Goal: Transaction & Acquisition: Purchase product/service

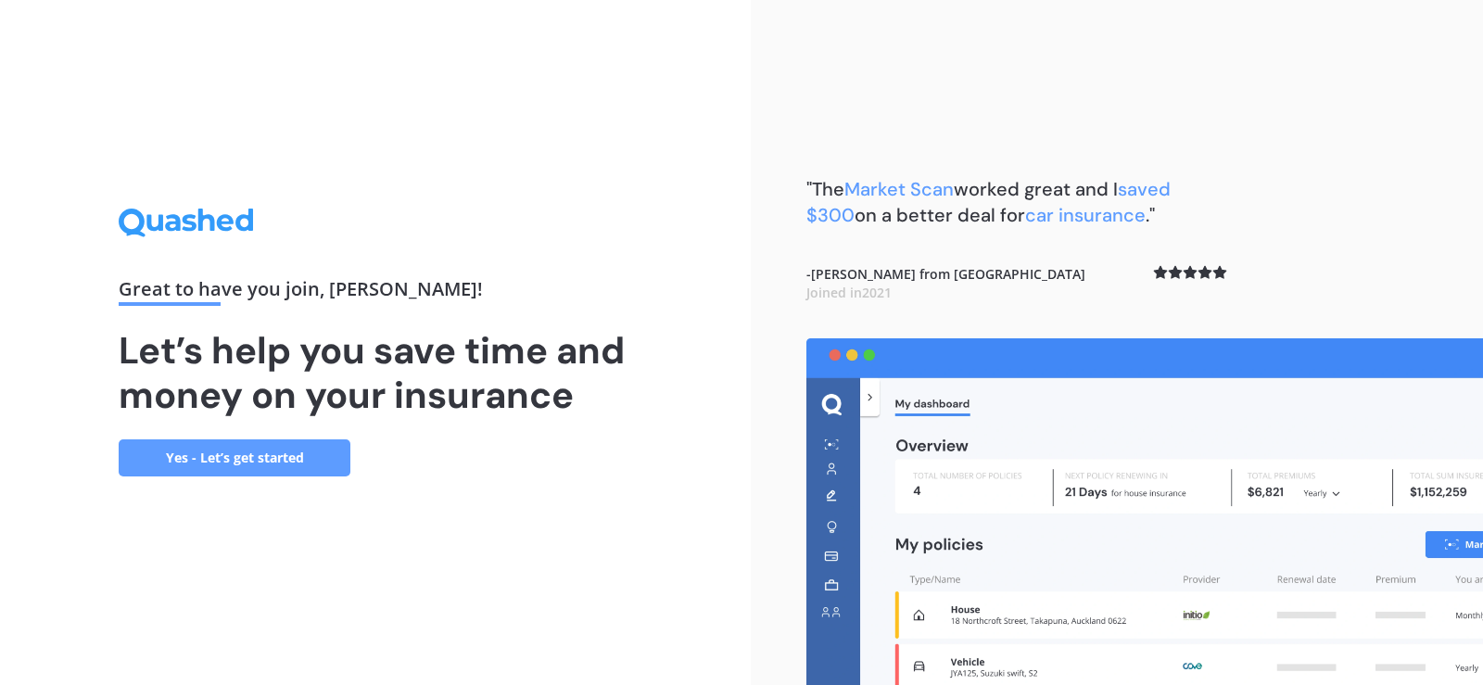
click at [207, 468] on link "Yes - Let’s get started" at bounding box center [235, 457] width 232 height 37
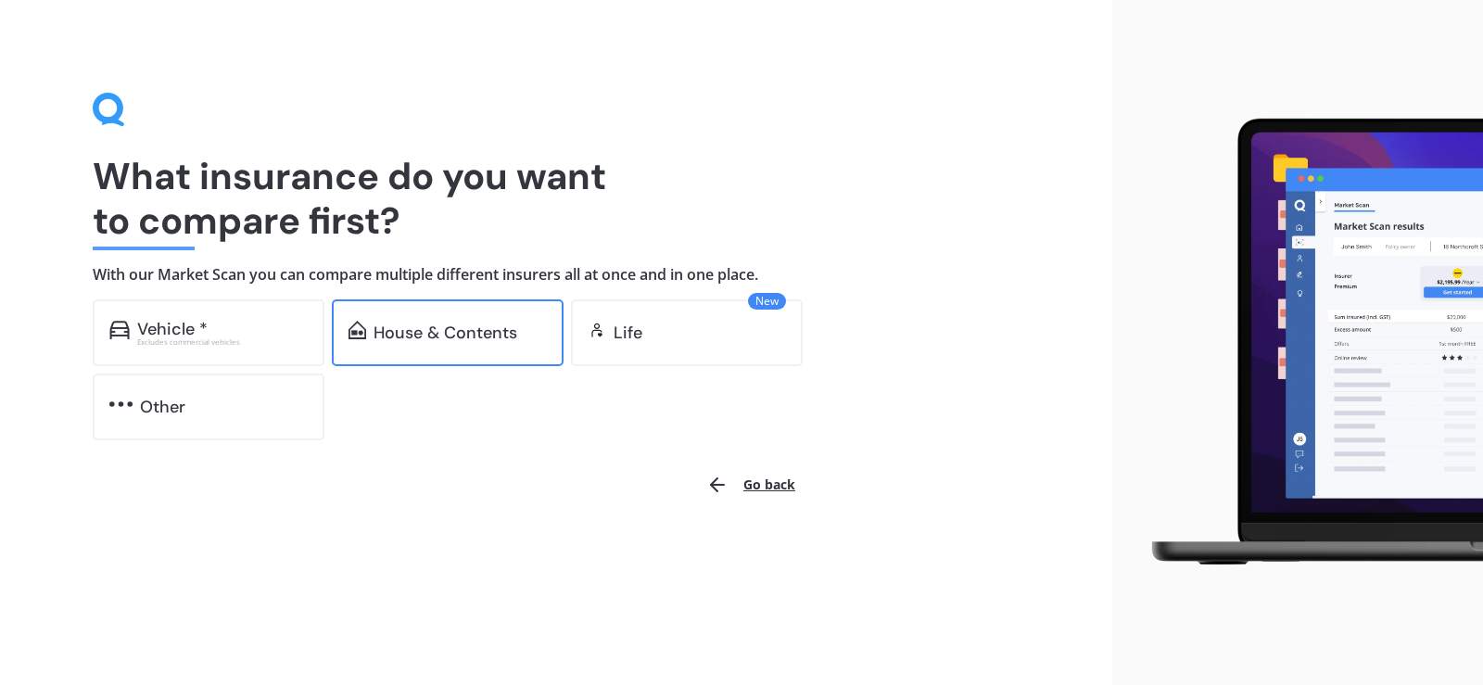
click at [412, 337] on div "House & Contents" at bounding box center [446, 333] width 144 height 19
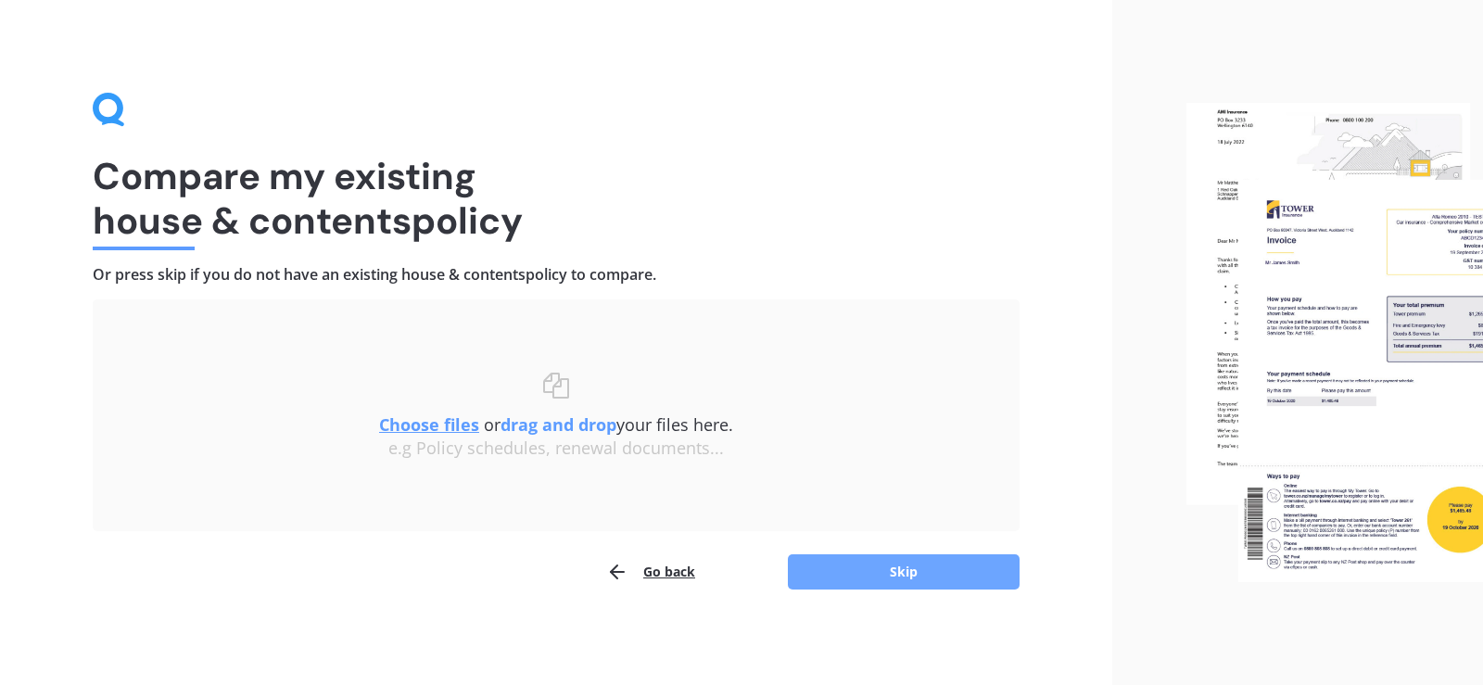
click at [898, 567] on button "Skip" at bounding box center [904, 571] width 232 height 35
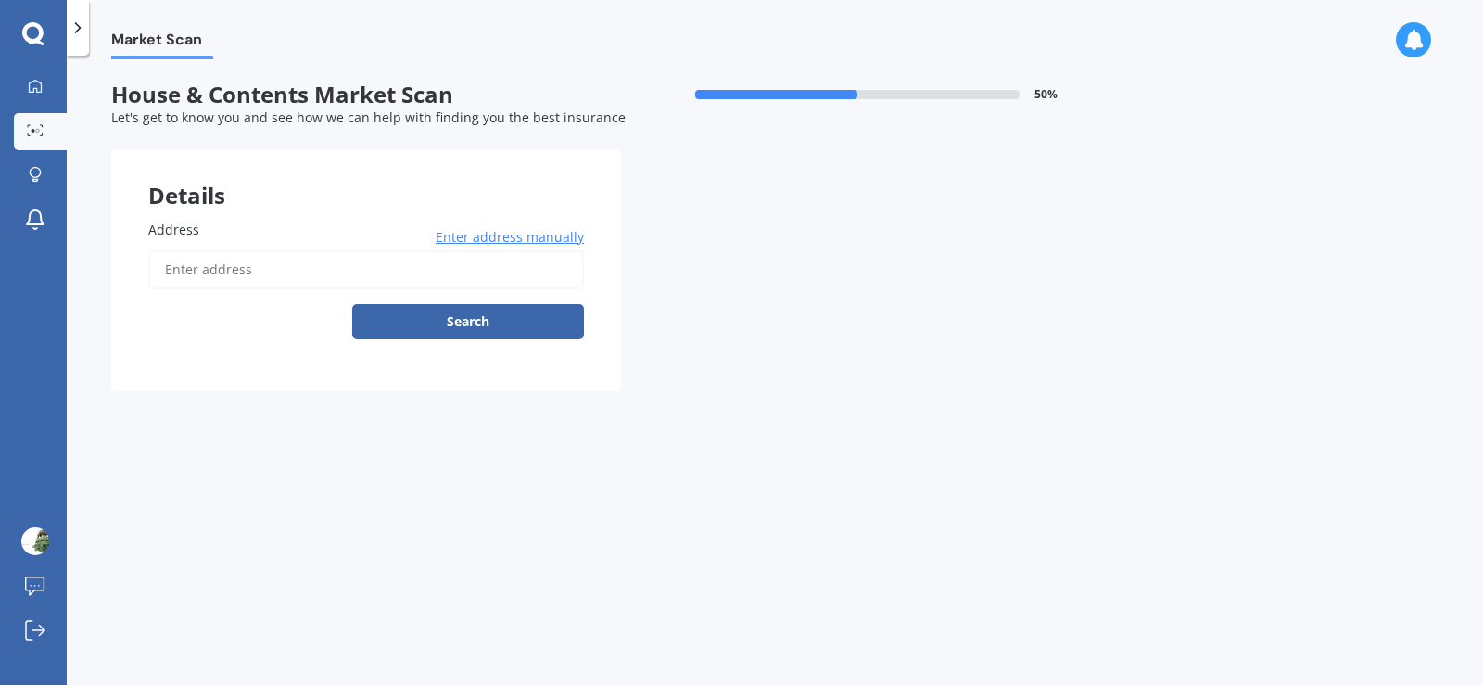
click at [301, 258] on input "Address" at bounding box center [366, 269] width 436 height 39
type input "[STREET_ADDRESS][PERSON_NAME][PERSON_NAME]"
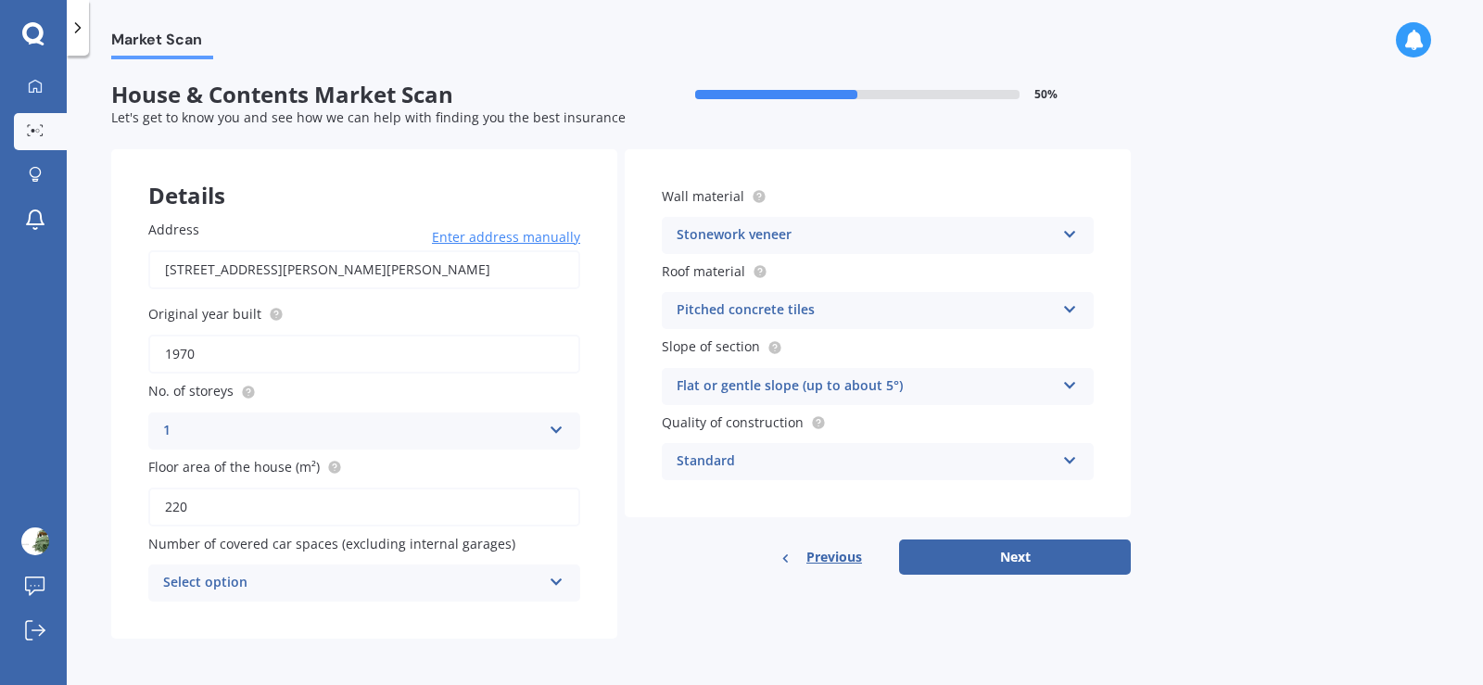
scroll to position [2, 0]
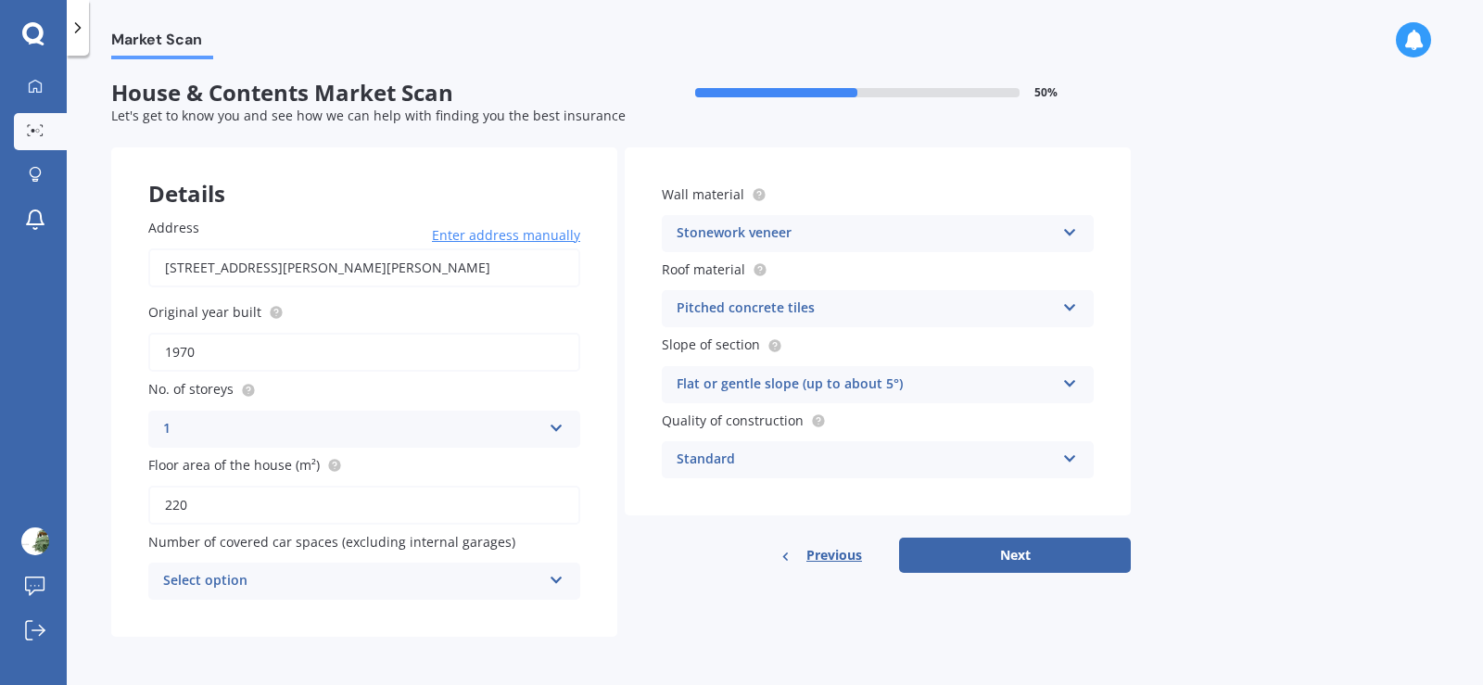
click at [1060, 307] on div "Pitched concrete tiles Flat fibre cement Flat membrane Flat metal covering Pitc…" at bounding box center [878, 308] width 432 height 37
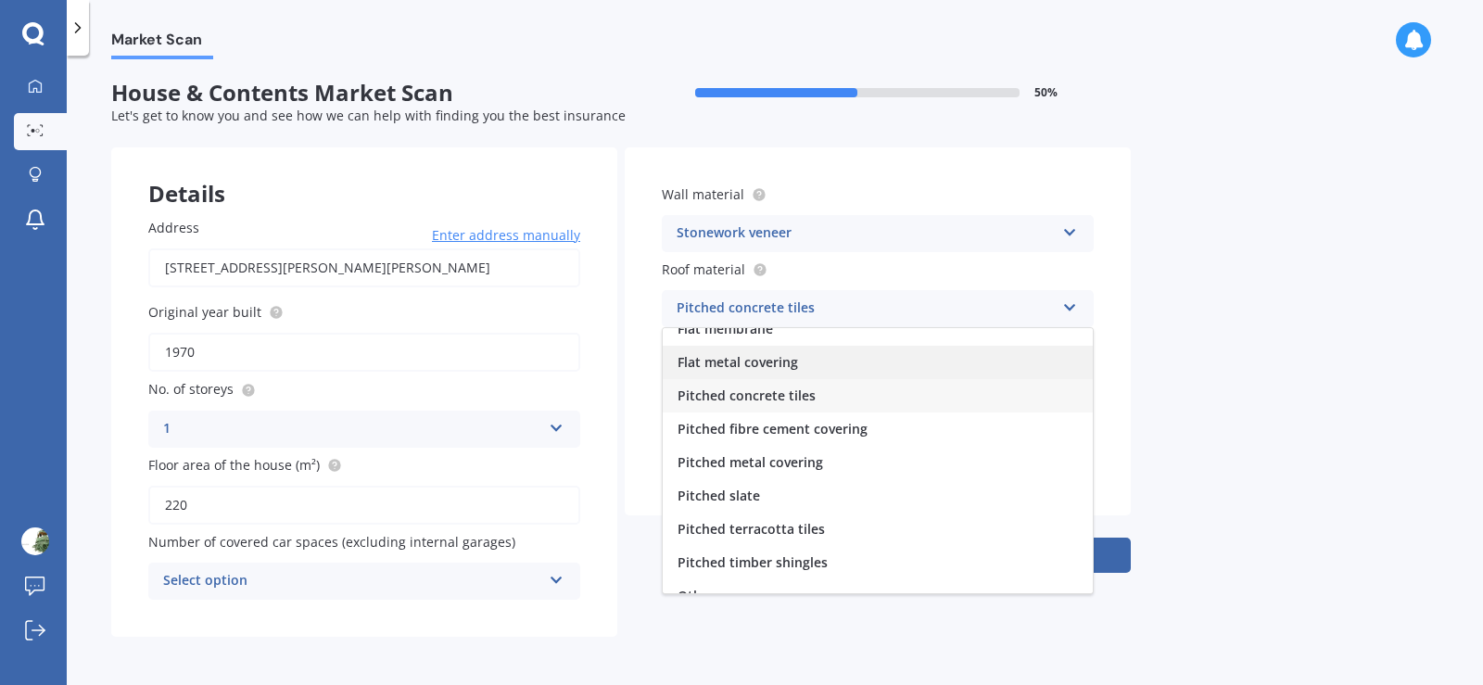
scroll to position [69, 0]
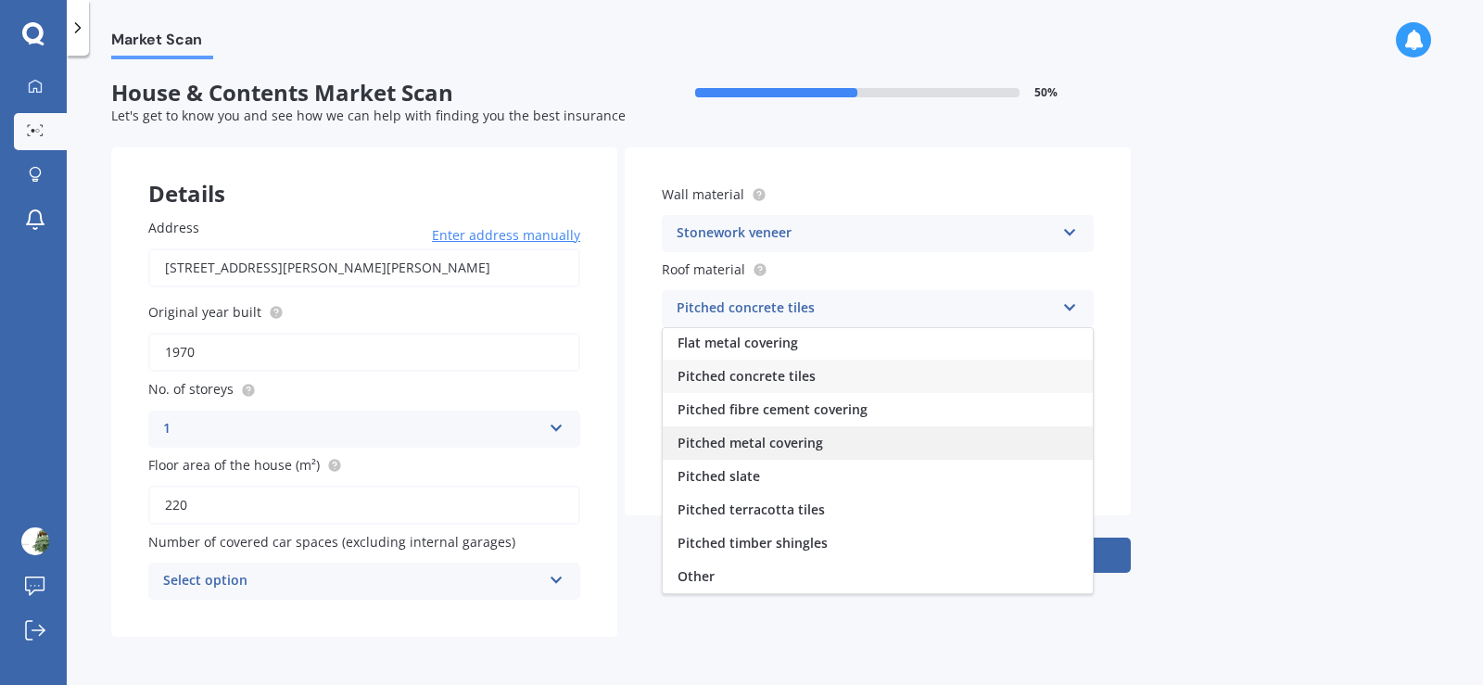
click at [820, 451] on span "Pitched metal covering" at bounding box center [751, 443] width 146 height 18
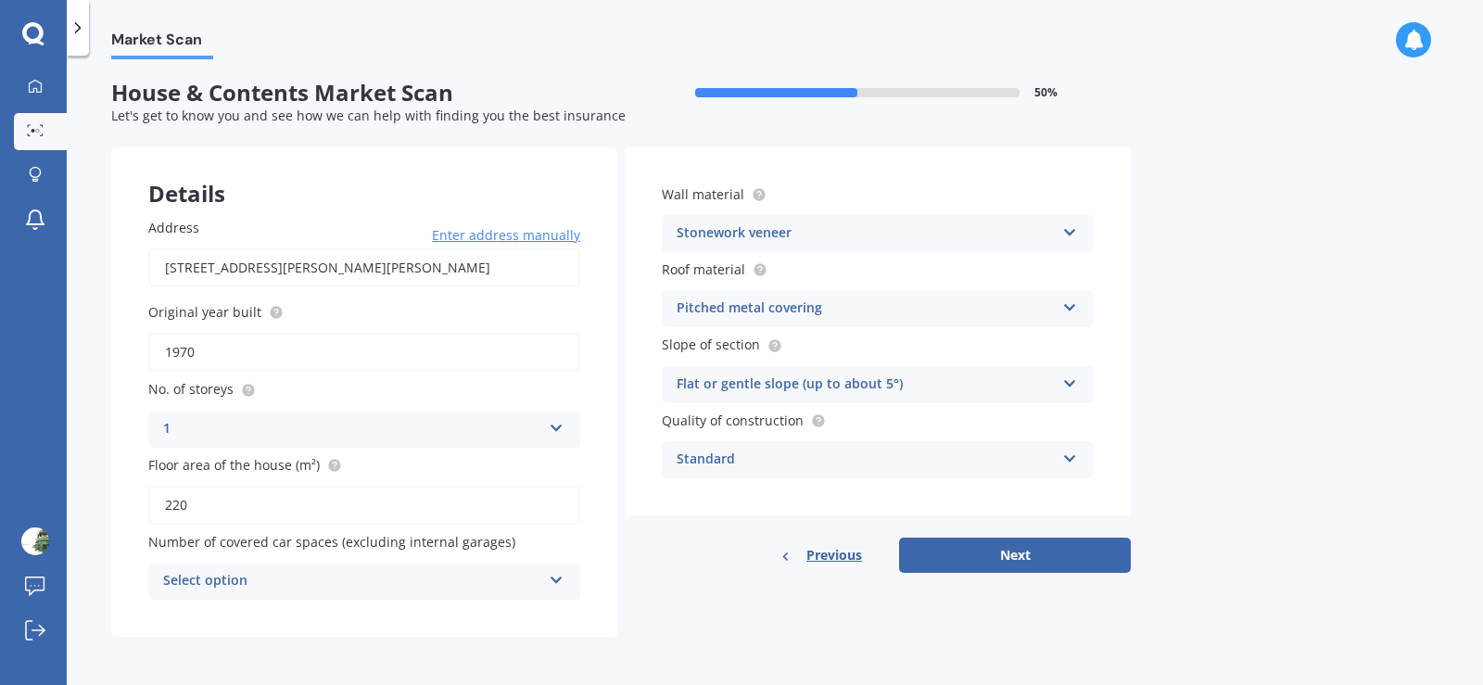
click at [1074, 461] on icon at bounding box center [1070, 455] width 16 height 13
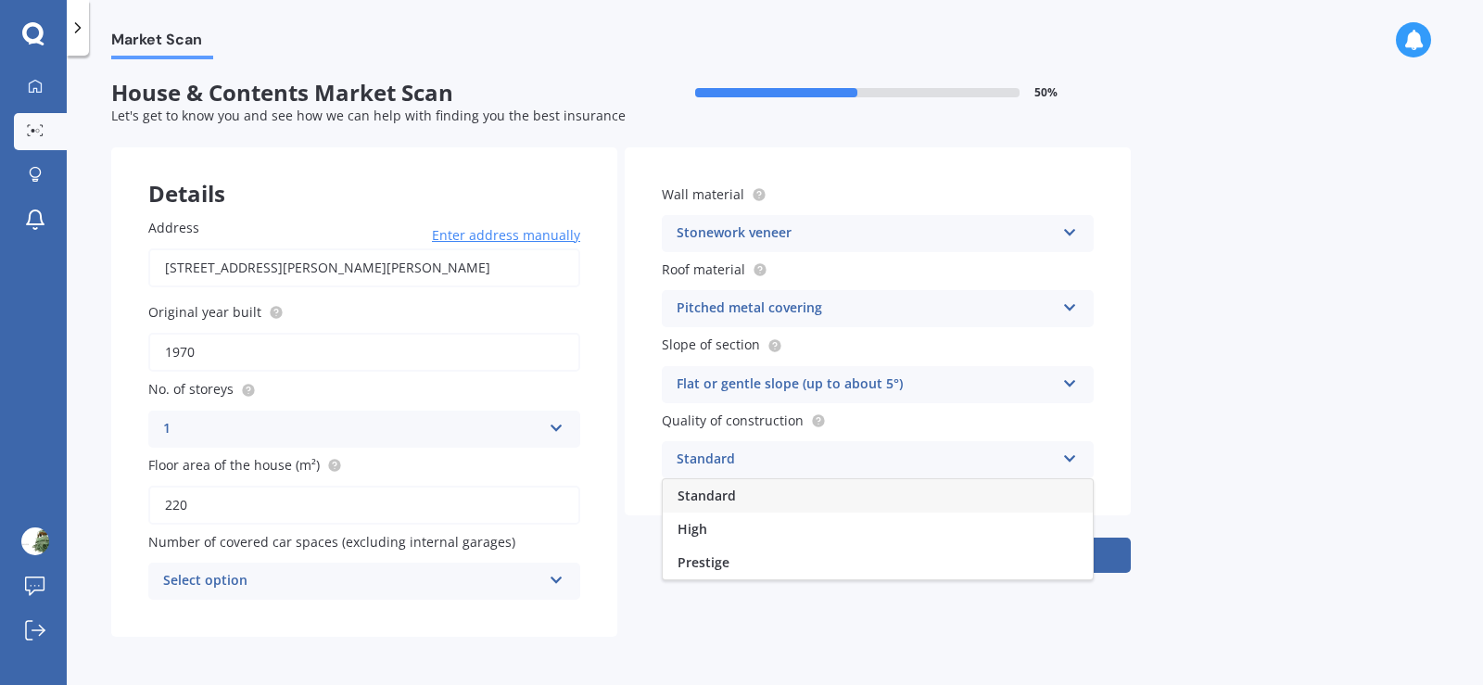
click at [1074, 461] on icon at bounding box center [1070, 455] width 16 height 13
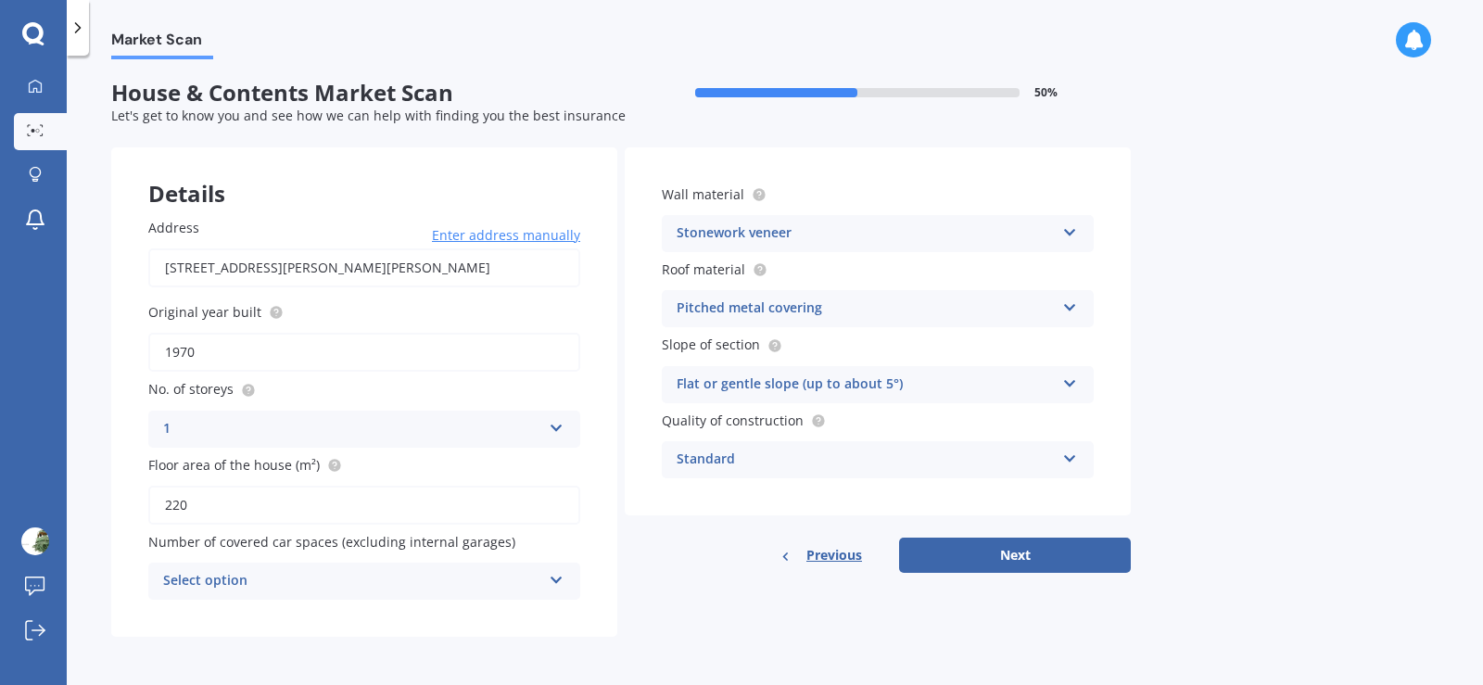
click at [1066, 226] on icon at bounding box center [1070, 228] width 16 height 13
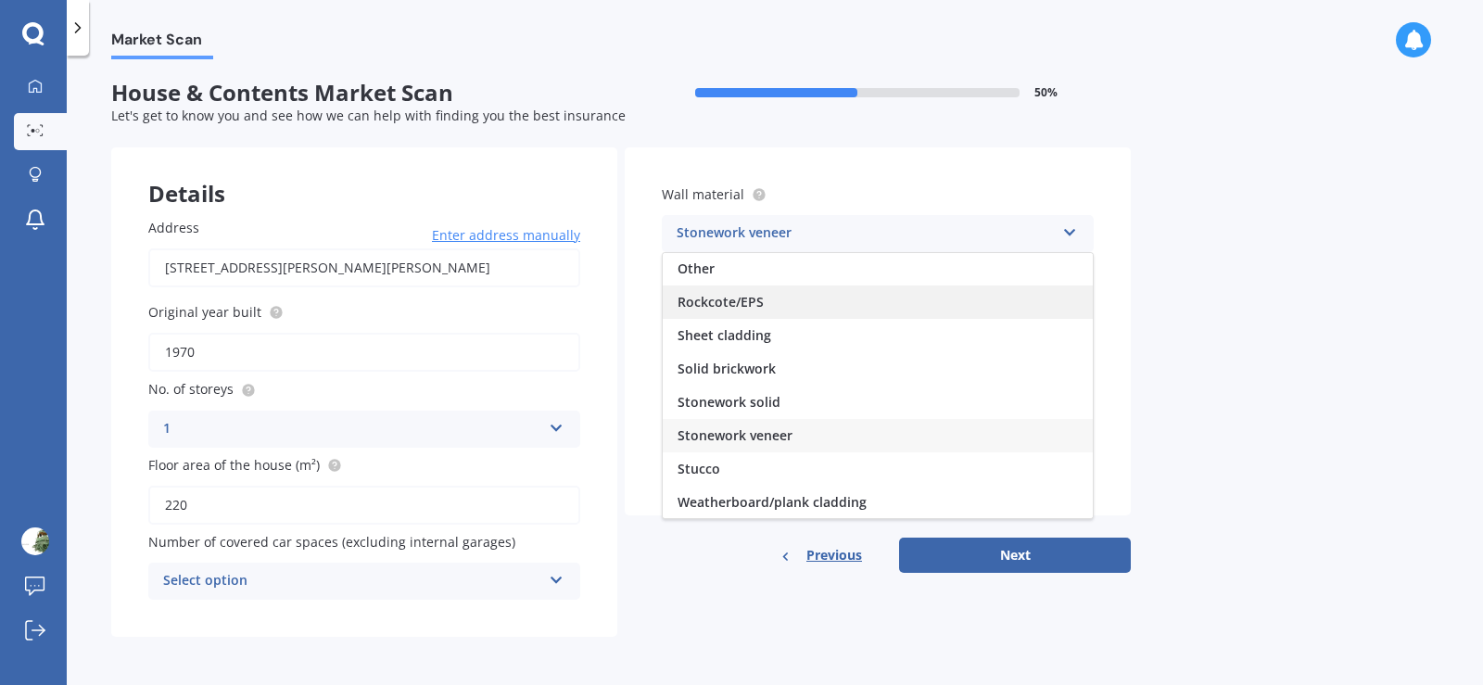
scroll to position [169, 0]
click at [882, 429] on div "Stonework veneer" at bounding box center [878, 434] width 430 height 33
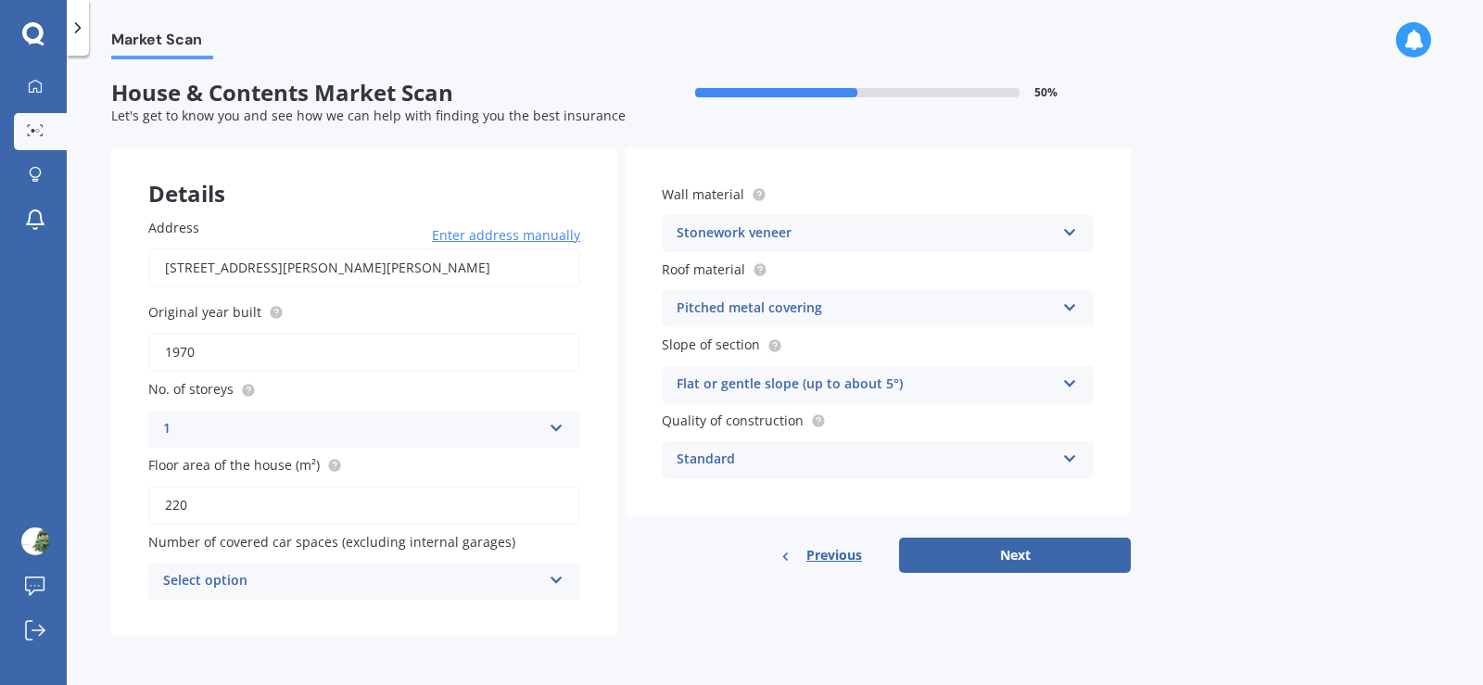
click at [304, 358] on input "1970" at bounding box center [364, 352] width 432 height 39
type input "1980"
click at [353, 518] on input "220" at bounding box center [364, 505] width 432 height 39
click at [223, 514] on input "220" at bounding box center [364, 505] width 432 height 39
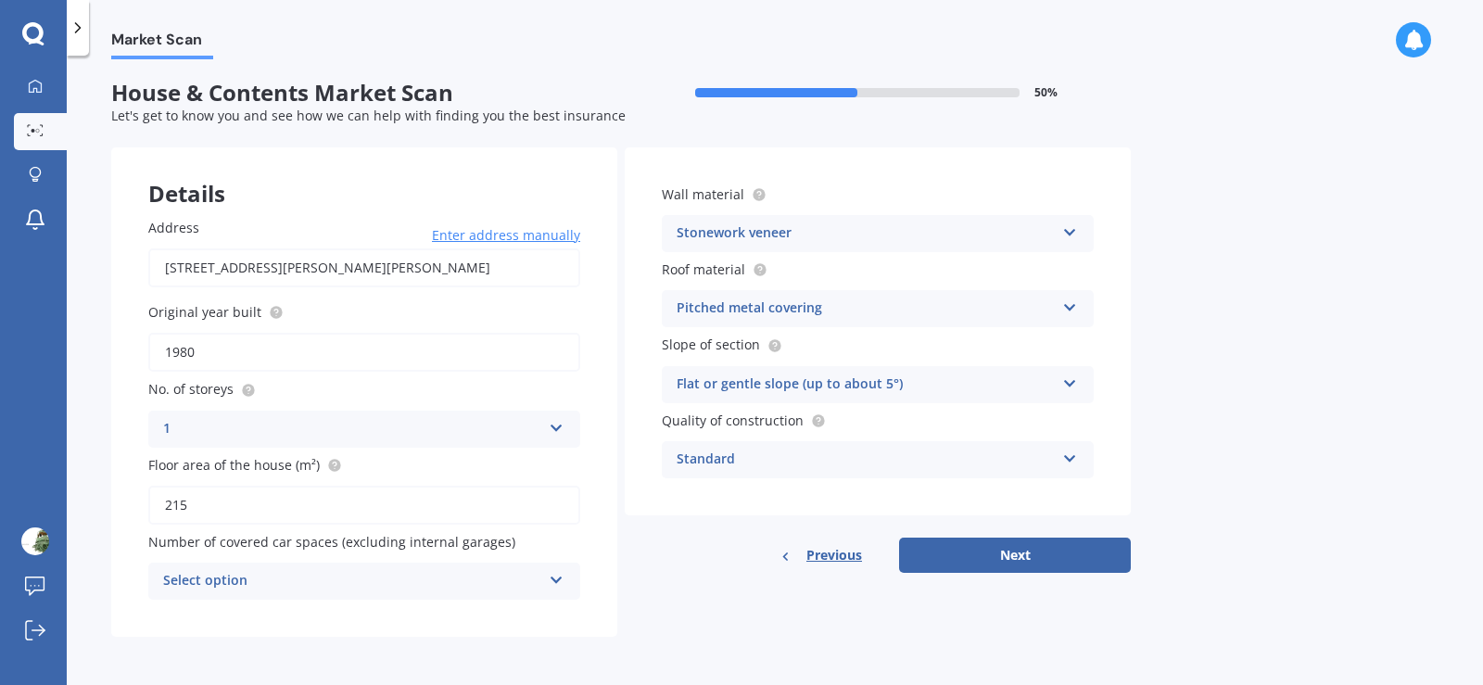
type input "215"
click at [319, 579] on div "Select option" at bounding box center [352, 581] width 378 height 22
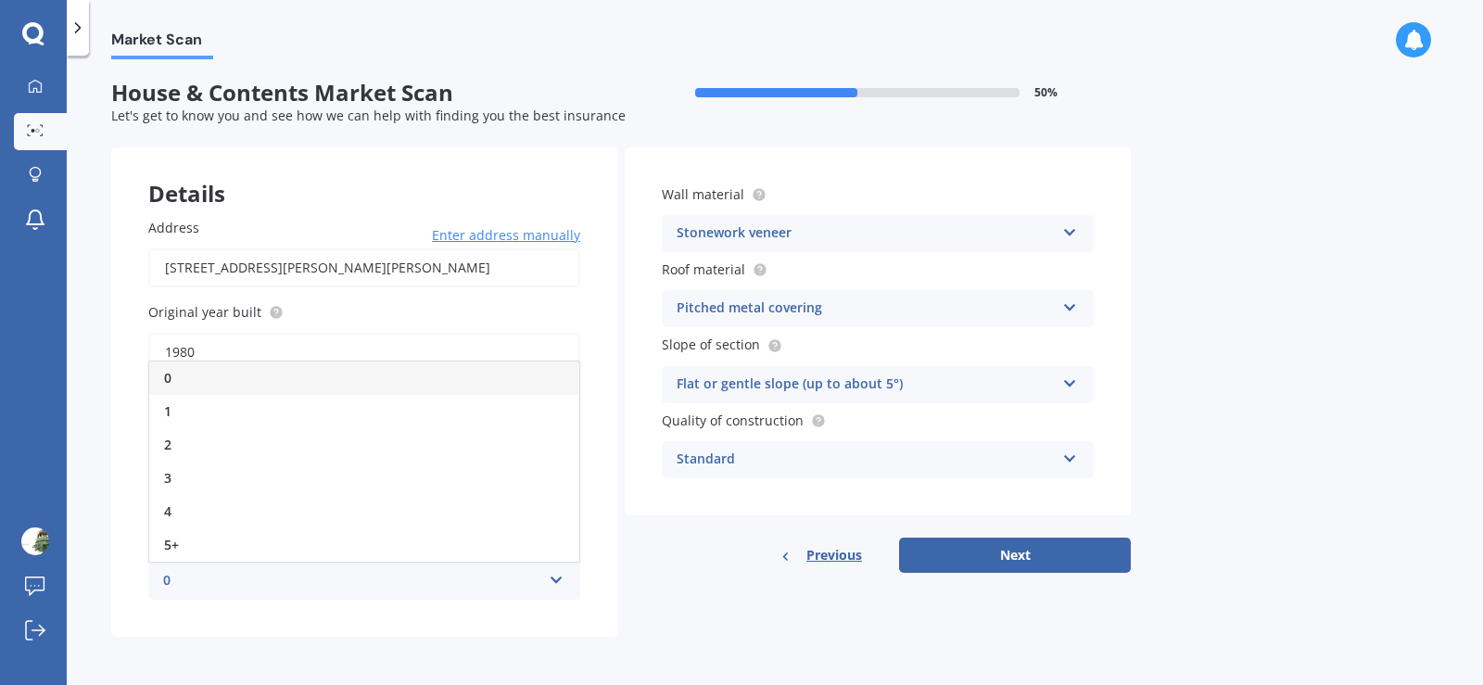
click at [319, 579] on div "0" at bounding box center [352, 581] width 378 height 22
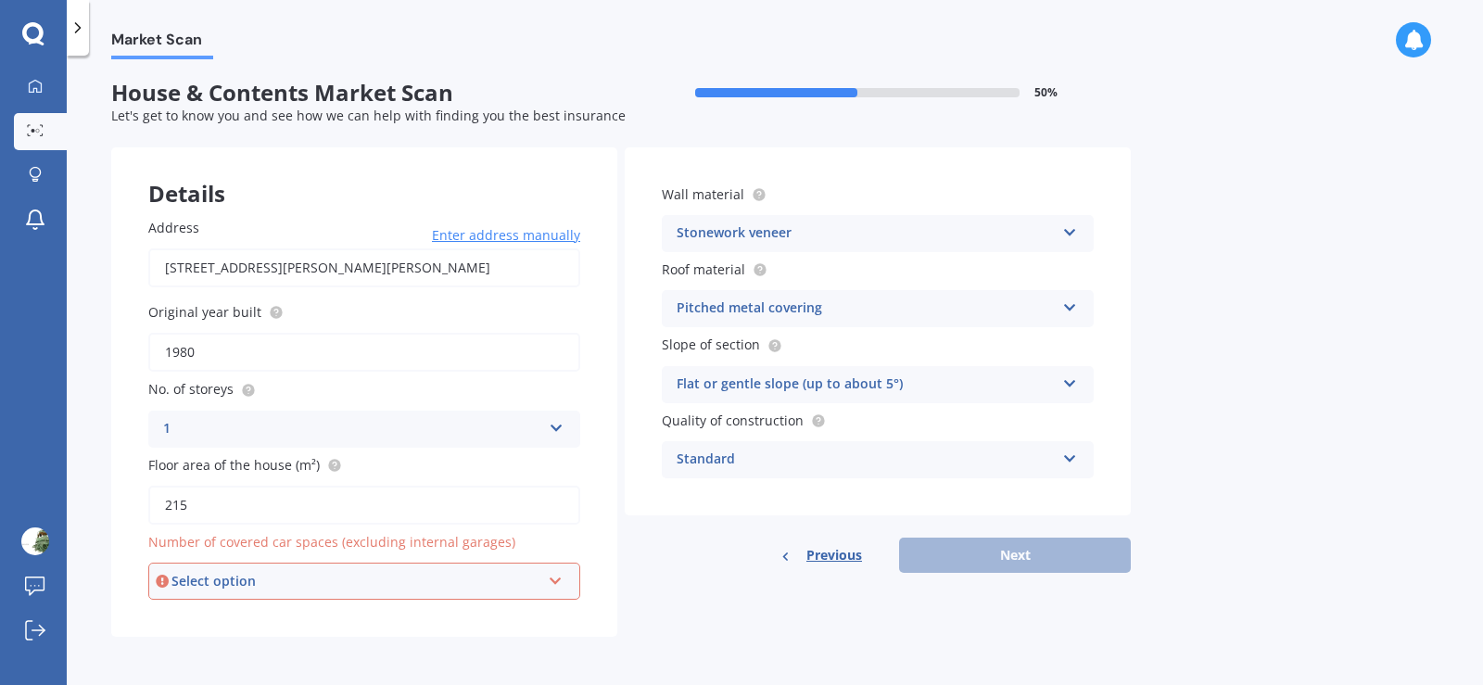
click at [471, 577] on div "Select option" at bounding box center [356, 581] width 369 height 20
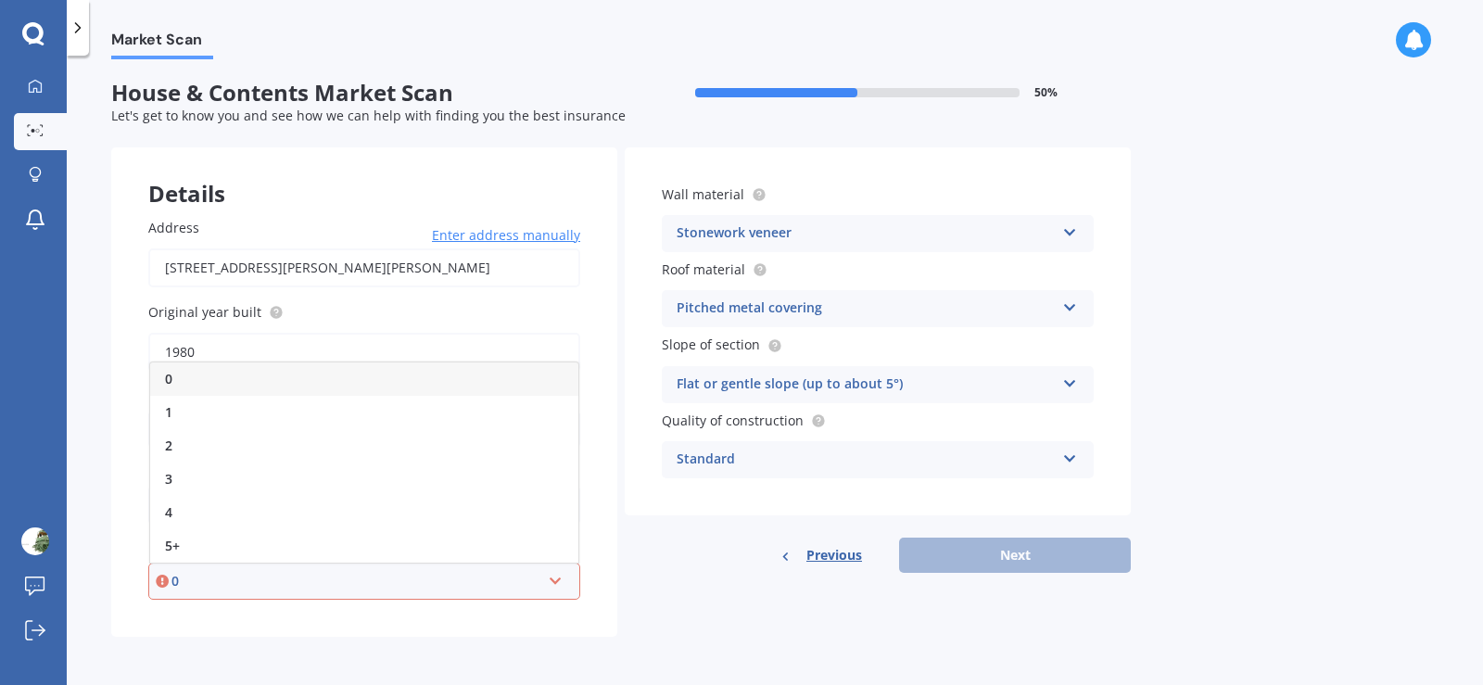
click at [340, 392] on div "0" at bounding box center [364, 378] width 428 height 33
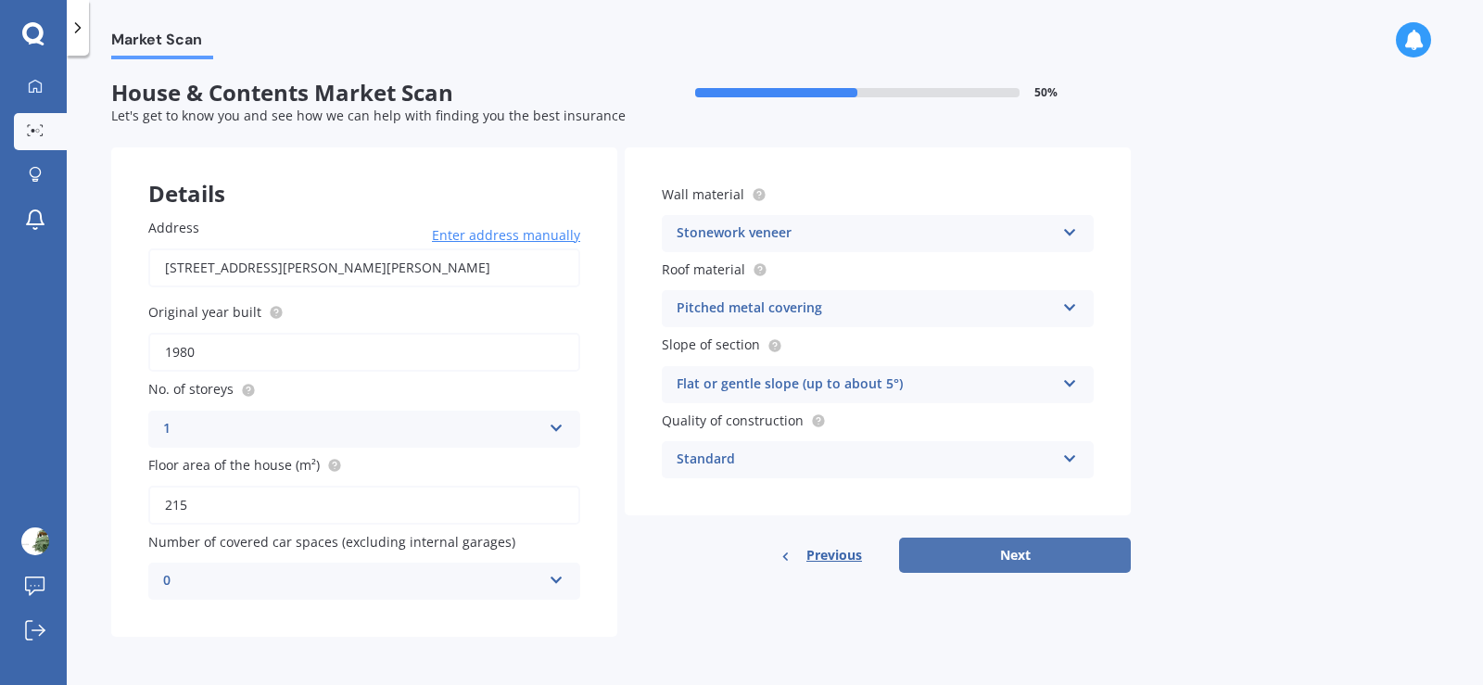
click at [1008, 550] on button "Next" at bounding box center [1015, 555] width 232 height 35
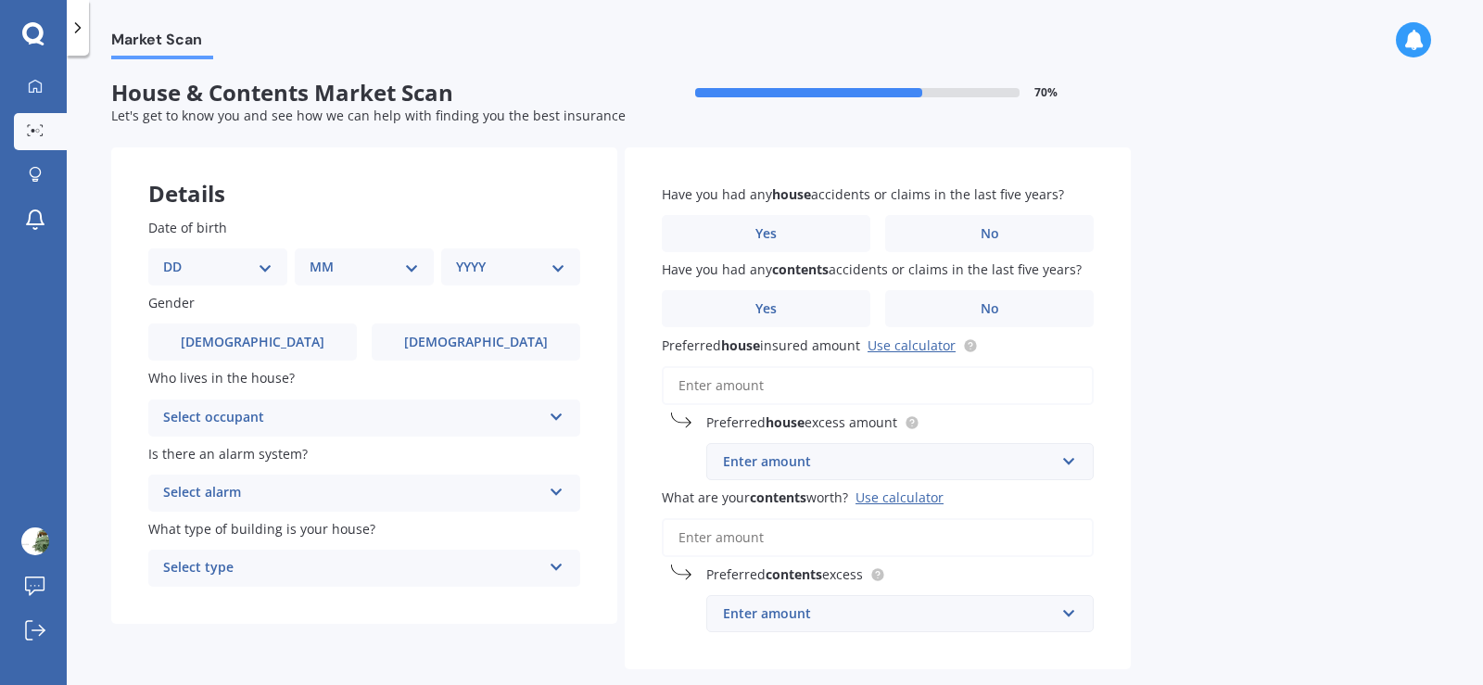
scroll to position [0, 0]
click at [260, 265] on select "DD 01 02 03 04 05 06 07 08 09 10 11 12 13 14 15 16 17 18 19 20 21 22 23 24 25 2…" at bounding box center [217, 269] width 109 height 20
select select "23"
click at [178, 259] on select "DD 01 02 03 04 05 06 07 08 09 10 11 12 13 14 15 16 17 18 19 20 21 22 23 24 25 2…" at bounding box center [217, 269] width 109 height 20
click at [387, 263] on select "MM 01 02 03 04 05 06 07 08 09 10 11 12" at bounding box center [368, 269] width 102 height 20
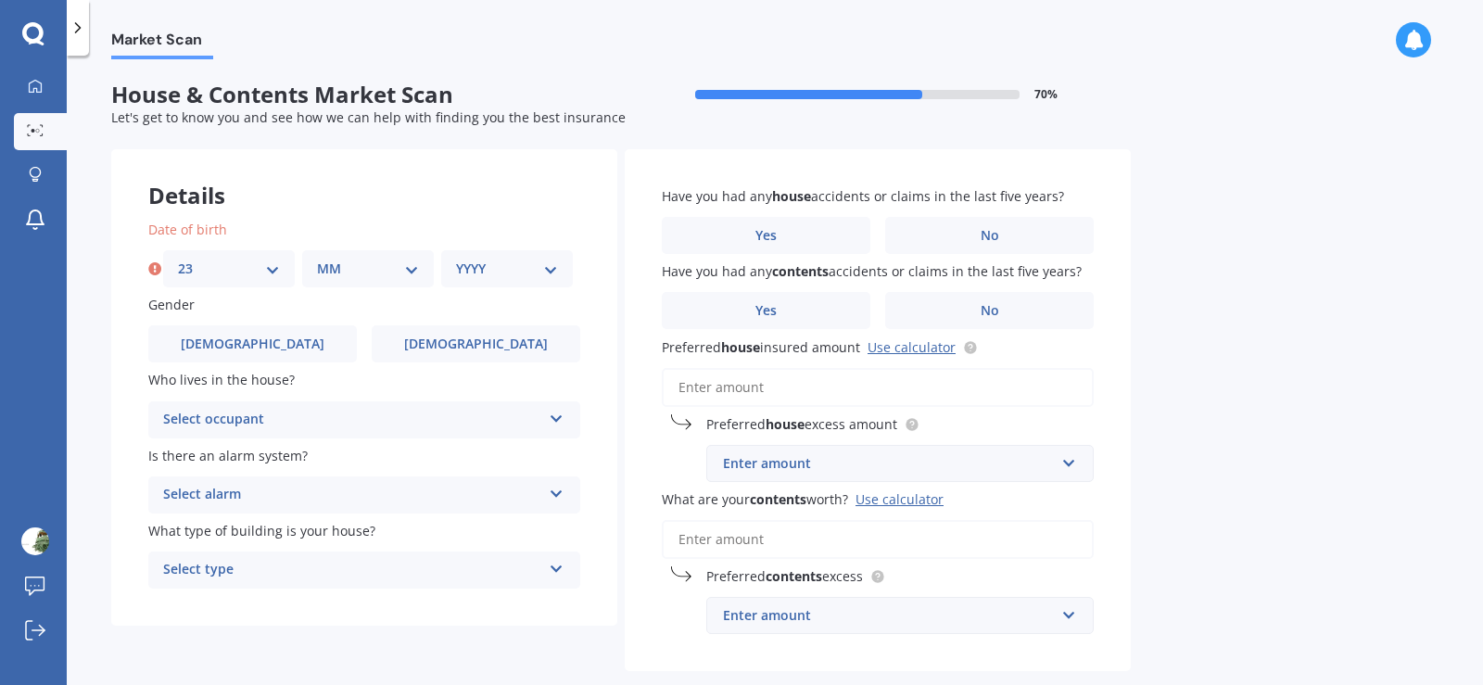
select select "08"
click at [317, 259] on select "MM 01 02 03 04 05 06 07 08 09 10 11 12" at bounding box center [368, 269] width 102 height 20
click at [548, 266] on select "YYYY 2009 2008 2007 2006 2005 2004 2003 2002 2001 2000 1999 1998 1997 1996 1995…" at bounding box center [507, 269] width 102 height 20
select select "1959"
click at [456, 259] on select "YYYY 2009 2008 2007 2006 2005 2004 2003 2002 2001 2000 1999 1998 1997 1996 1995…" at bounding box center [507, 269] width 102 height 20
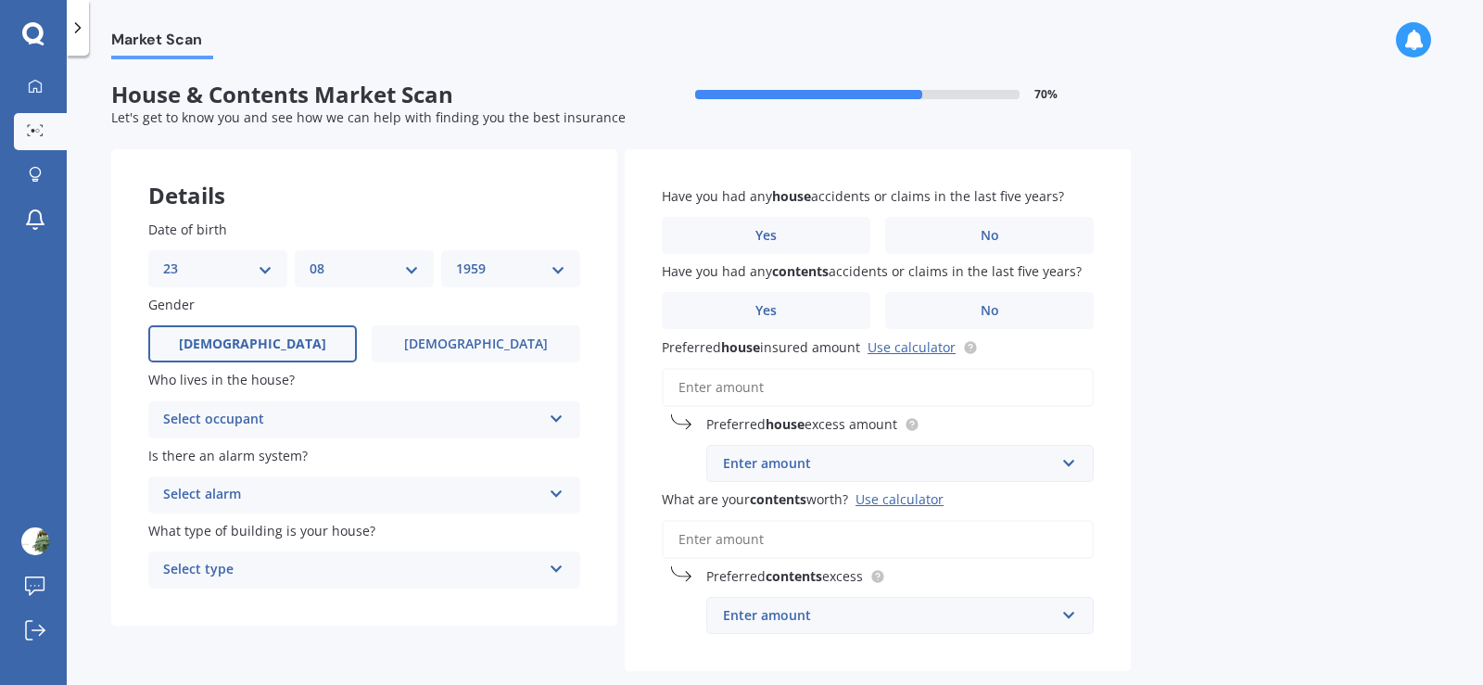
click at [276, 347] on label "[DEMOGRAPHIC_DATA]" at bounding box center [252, 343] width 209 height 37
click at [0, 0] on input "[DEMOGRAPHIC_DATA]" at bounding box center [0, 0] width 0 height 0
click at [276, 347] on label "[DEMOGRAPHIC_DATA]" at bounding box center [252, 343] width 209 height 37
click at [0, 0] on input "[DEMOGRAPHIC_DATA]" at bounding box center [0, 0] width 0 height 0
click at [308, 426] on div "Select occupant" at bounding box center [352, 420] width 378 height 22
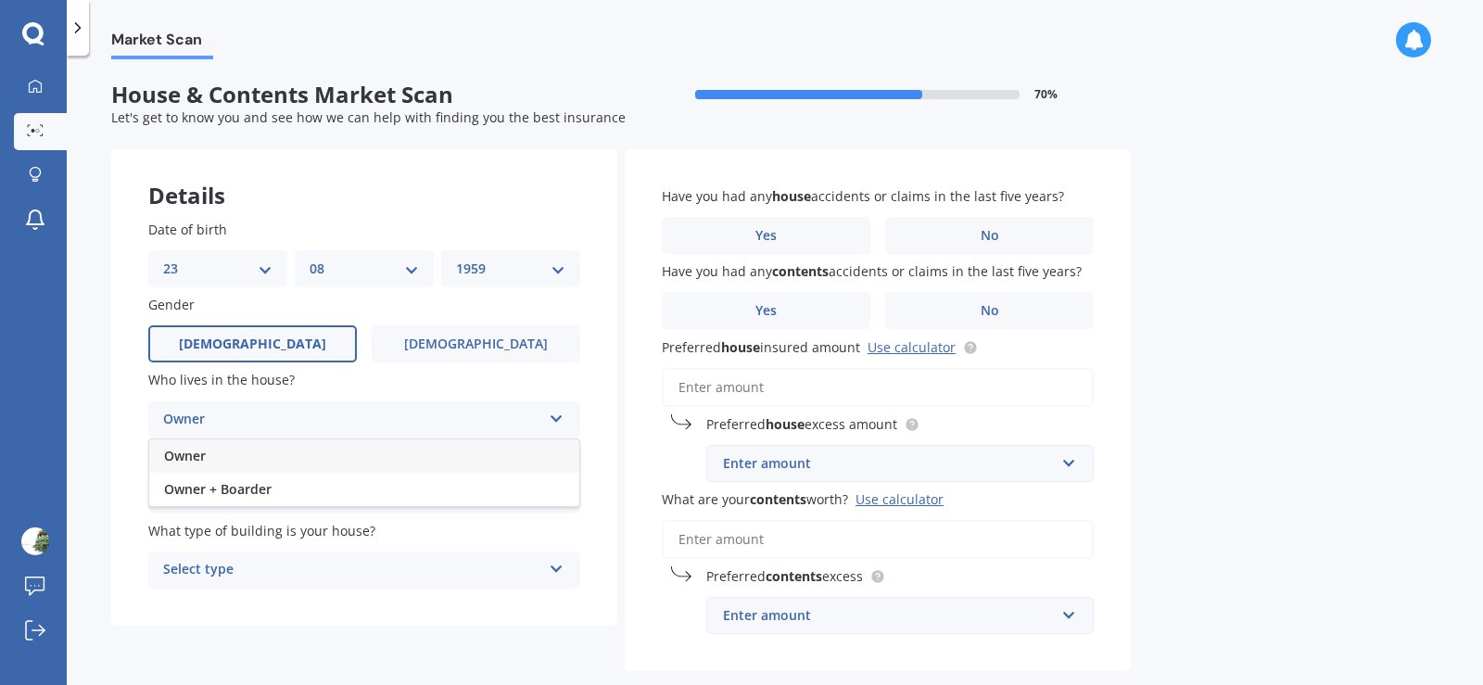
click at [277, 453] on div "Owner" at bounding box center [364, 455] width 430 height 33
click at [287, 494] on div "Select alarm" at bounding box center [352, 495] width 378 height 22
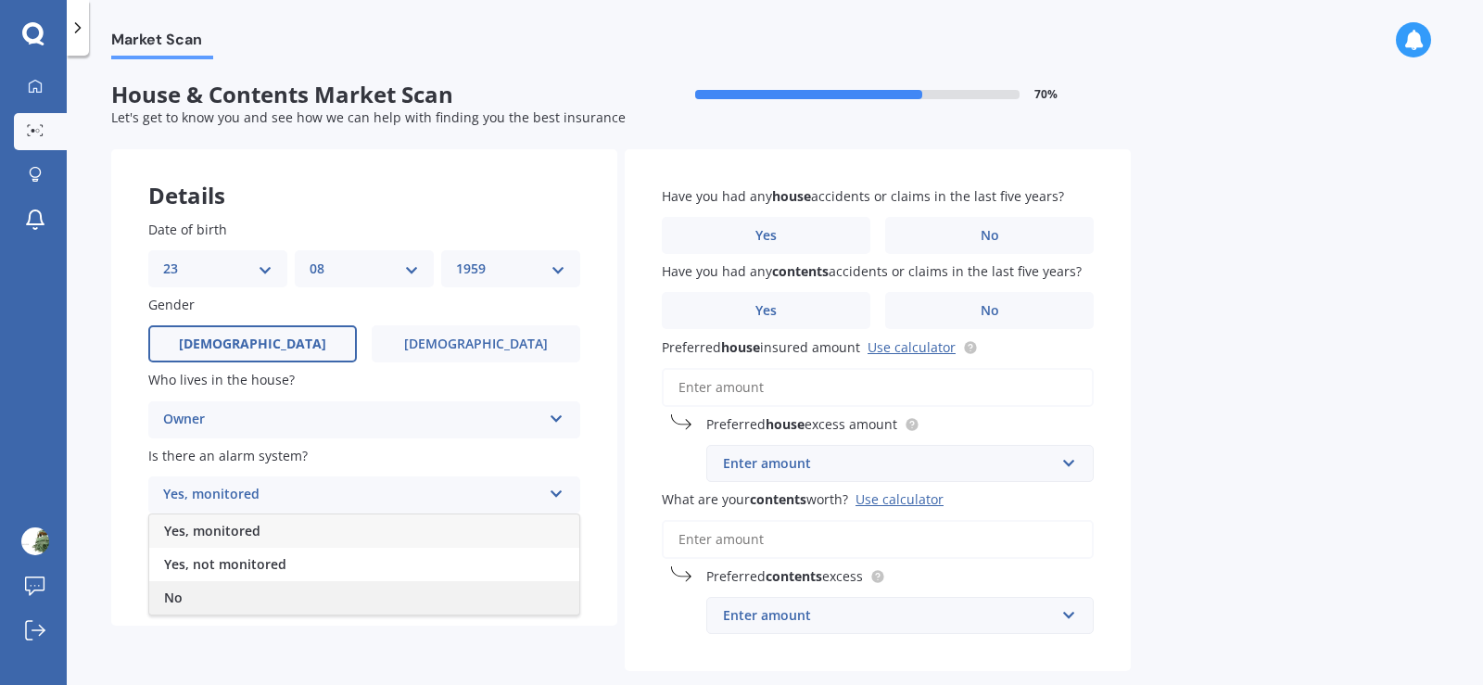
click at [235, 596] on div "No" at bounding box center [364, 597] width 430 height 33
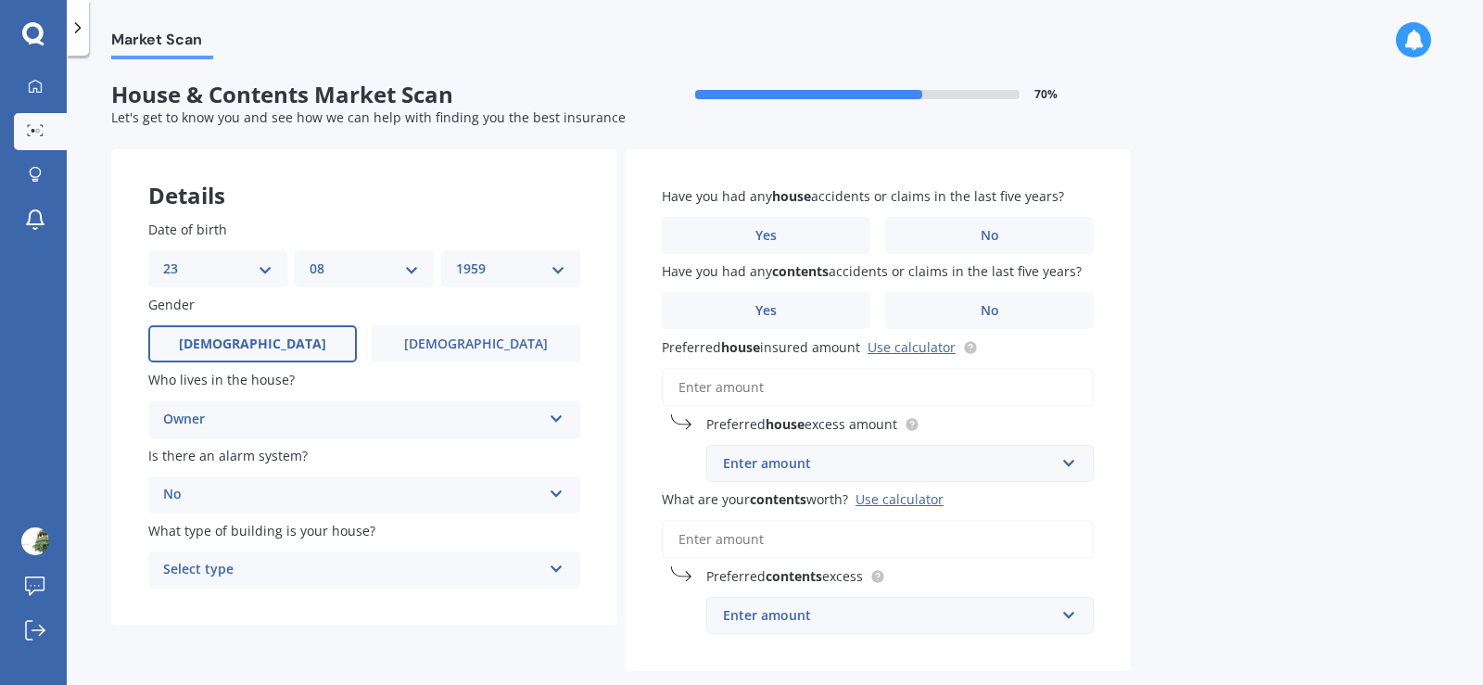
click at [307, 573] on div "Select type" at bounding box center [352, 570] width 378 height 22
click at [302, 458] on div "Freestanding" at bounding box center [364, 467] width 430 height 33
click at [836, 233] on label "Yes" at bounding box center [766, 235] width 209 height 37
click at [0, 0] on input "Yes" at bounding box center [0, 0] width 0 height 0
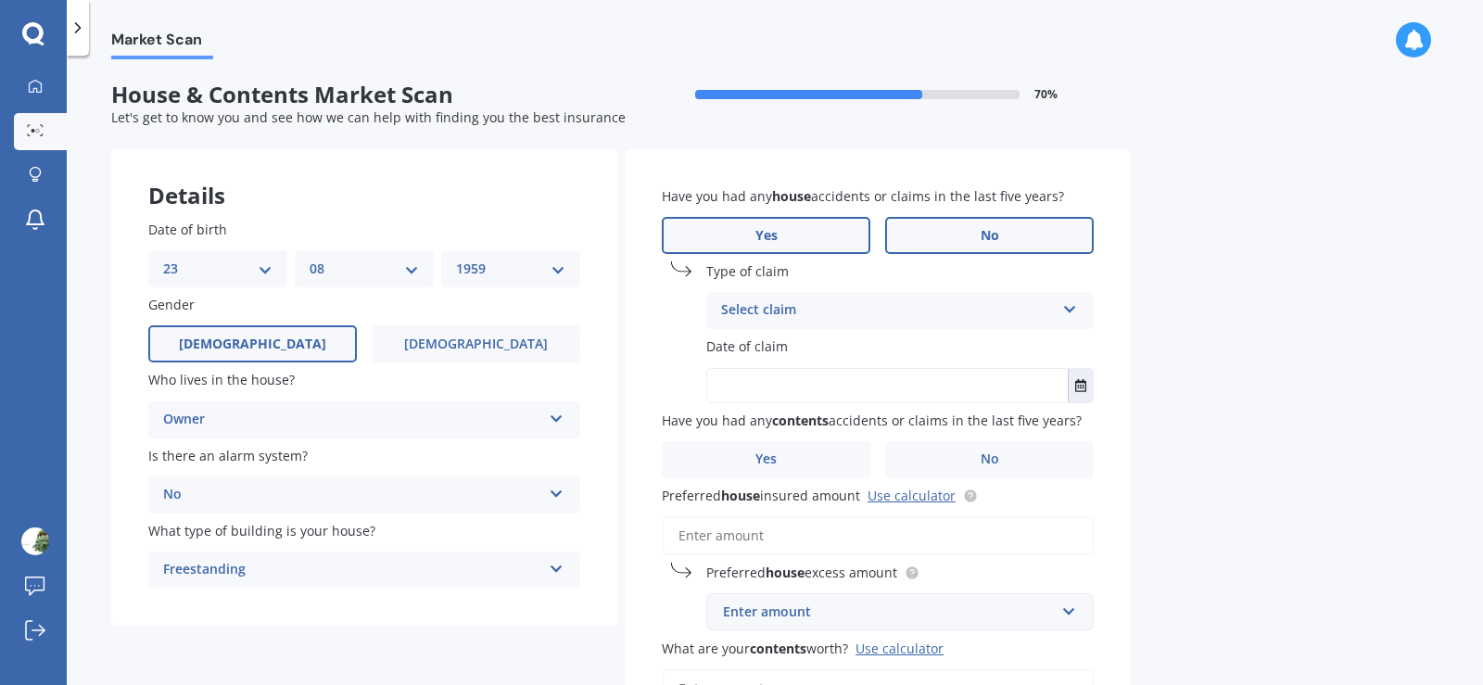
click at [981, 230] on span "No" at bounding box center [990, 236] width 19 height 16
click at [0, 0] on input "No" at bounding box center [0, 0] width 0 height 0
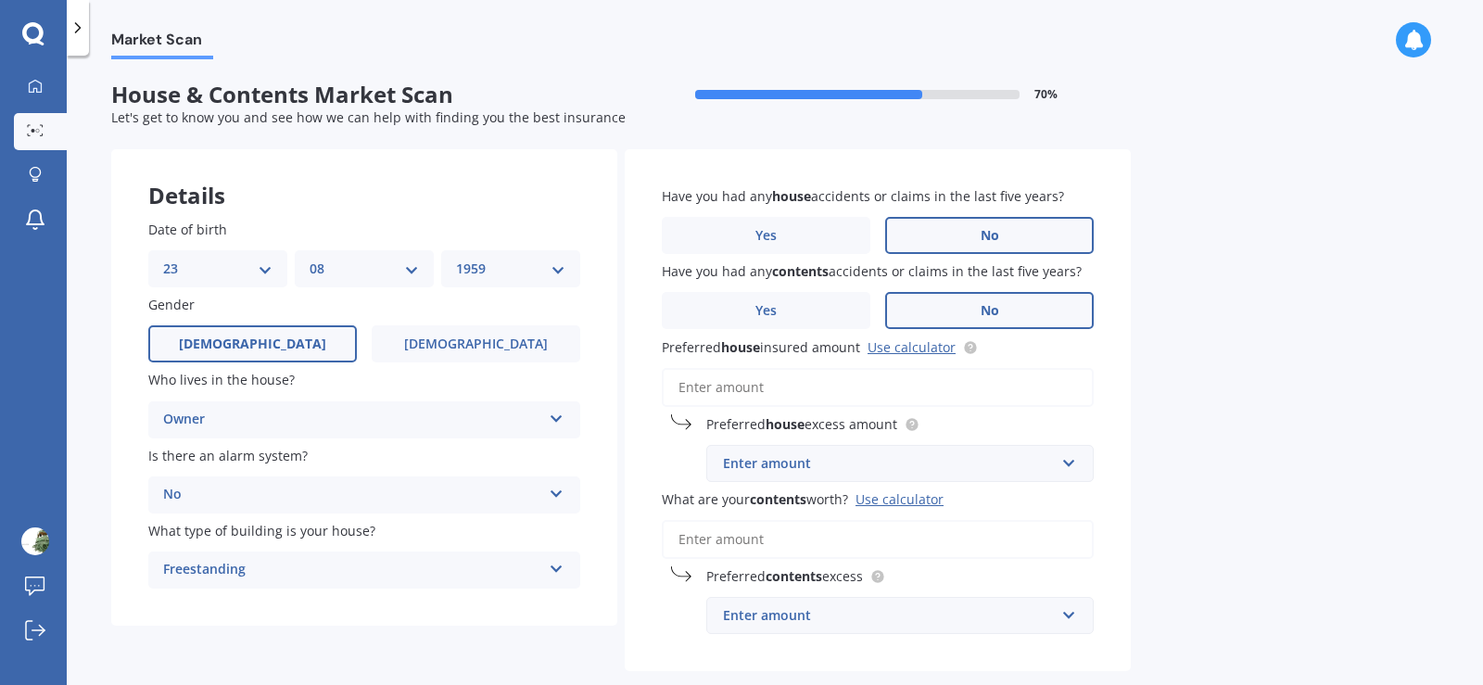
click at [934, 310] on label "No" at bounding box center [989, 310] width 209 height 37
click at [0, 0] on input "No" at bounding box center [0, 0] width 0 height 0
click at [934, 310] on label "No" at bounding box center [989, 310] width 209 height 37
click at [0, 0] on input "No" at bounding box center [0, 0] width 0 height 0
click at [888, 458] on div "Enter amount" at bounding box center [889, 463] width 332 height 20
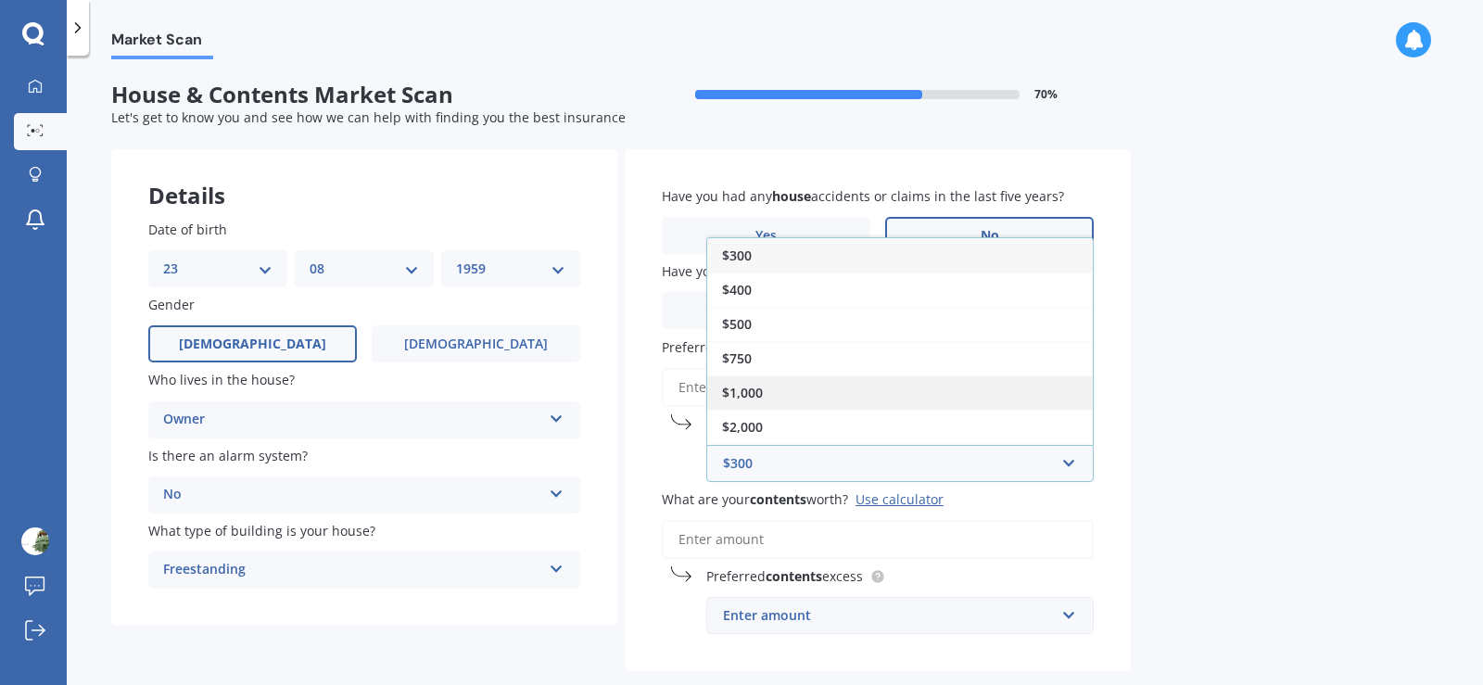
click at [866, 390] on div "$1,000" at bounding box center [900, 392] width 386 height 34
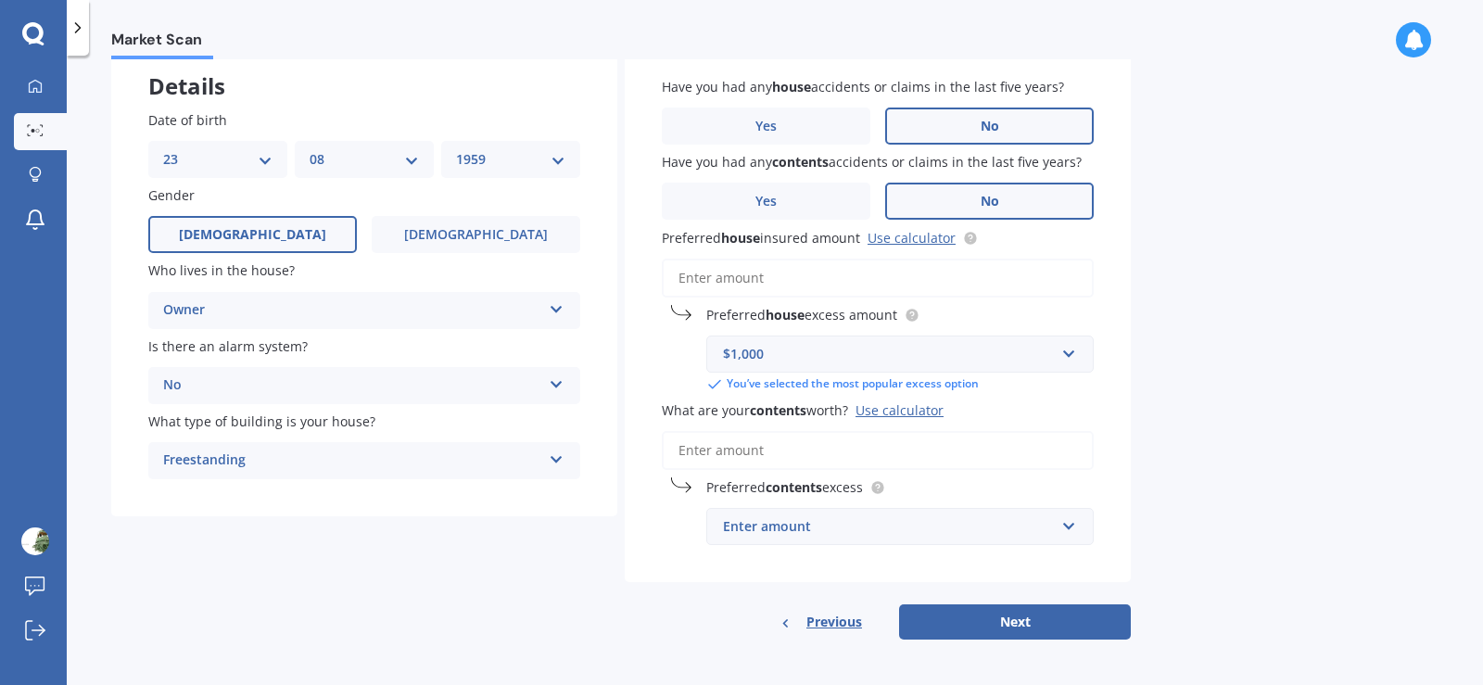
scroll to position [112, 0]
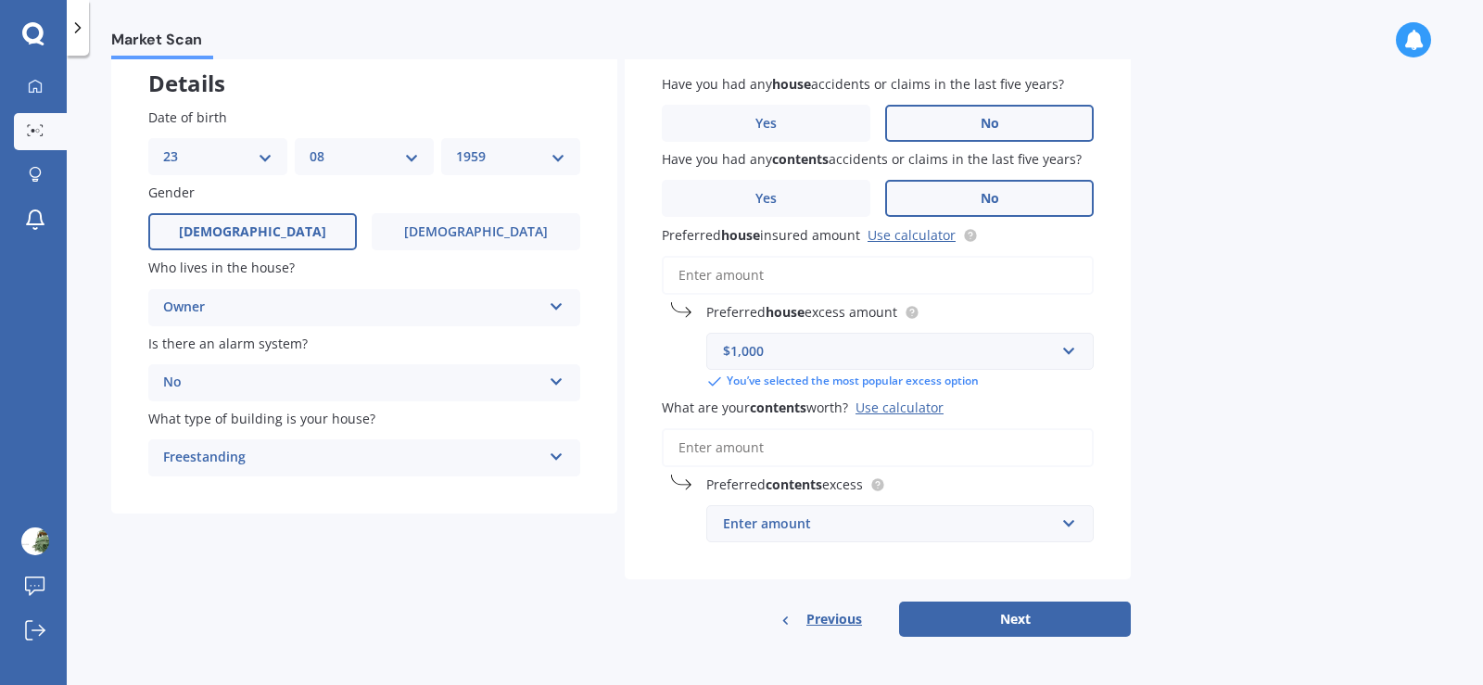
click at [864, 452] on input "What are your contents worth? Use calculator" at bounding box center [878, 447] width 432 height 39
click at [826, 620] on span "Previous" at bounding box center [835, 619] width 56 height 28
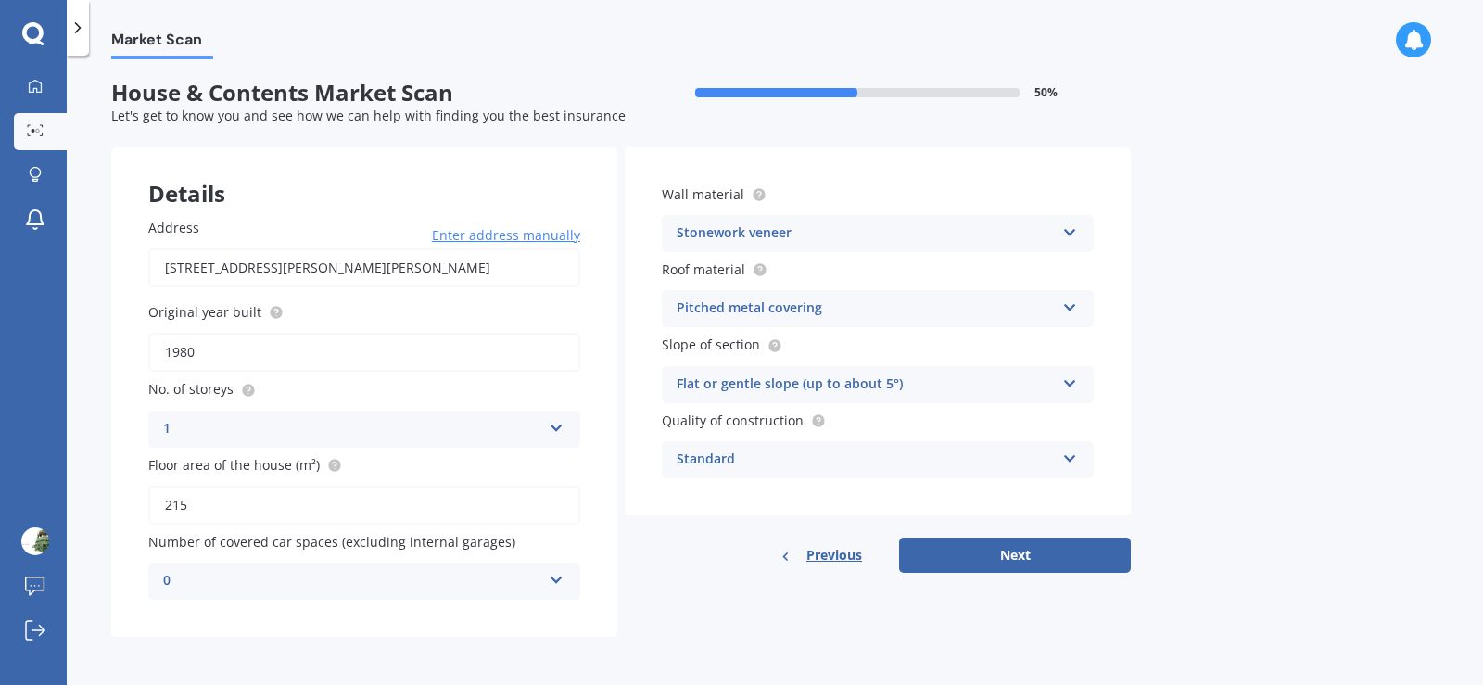
scroll to position [0, 0]
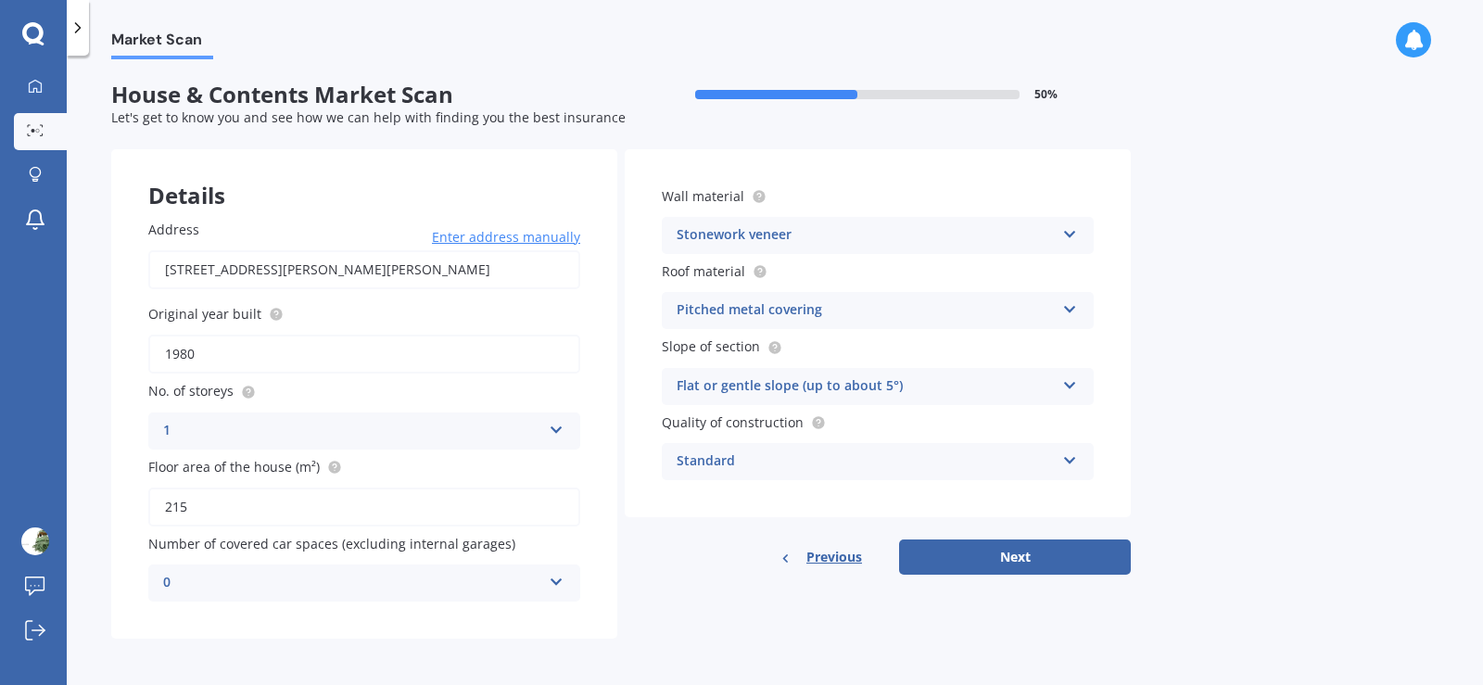
click at [332, 502] on input "215" at bounding box center [364, 507] width 432 height 39
type input "2"
type input "300"
click at [973, 558] on button "Next" at bounding box center [1015, 557] width 232 height 35
select select "23"
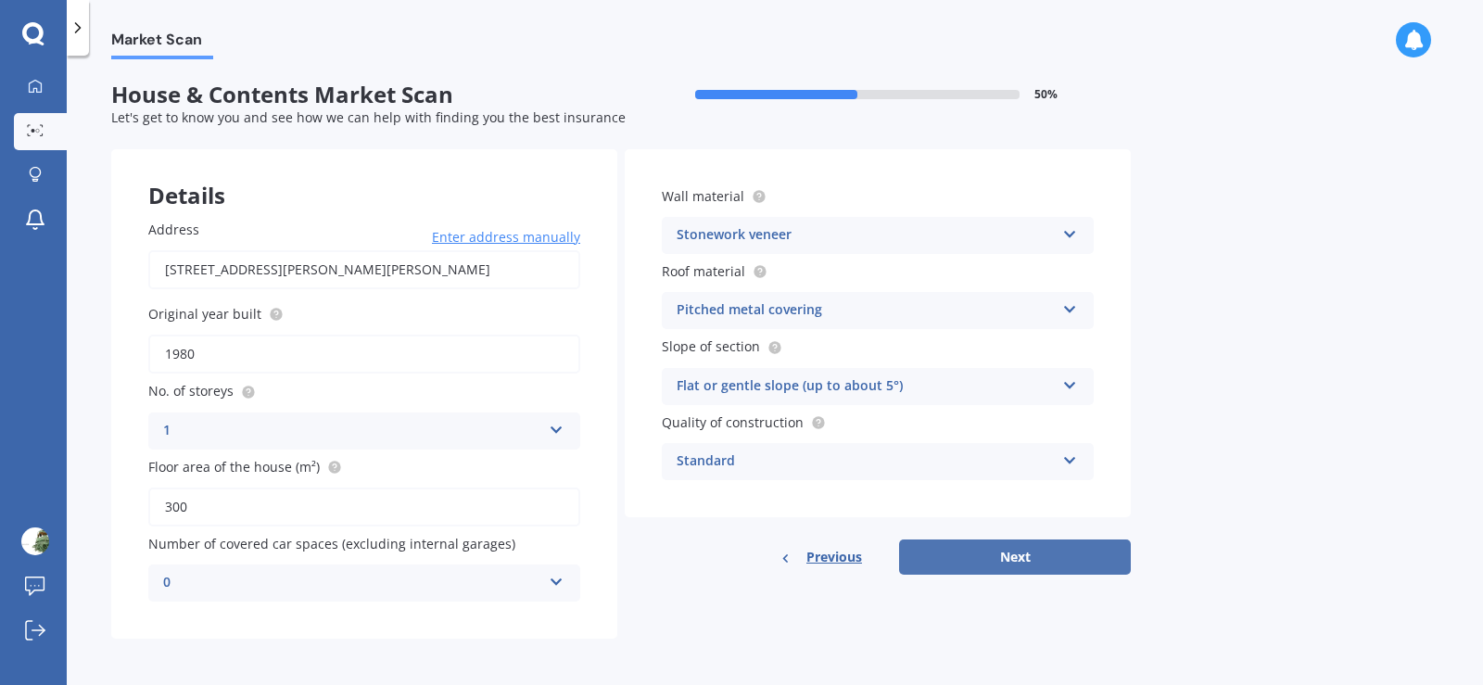
select select "08"
select select "1959"
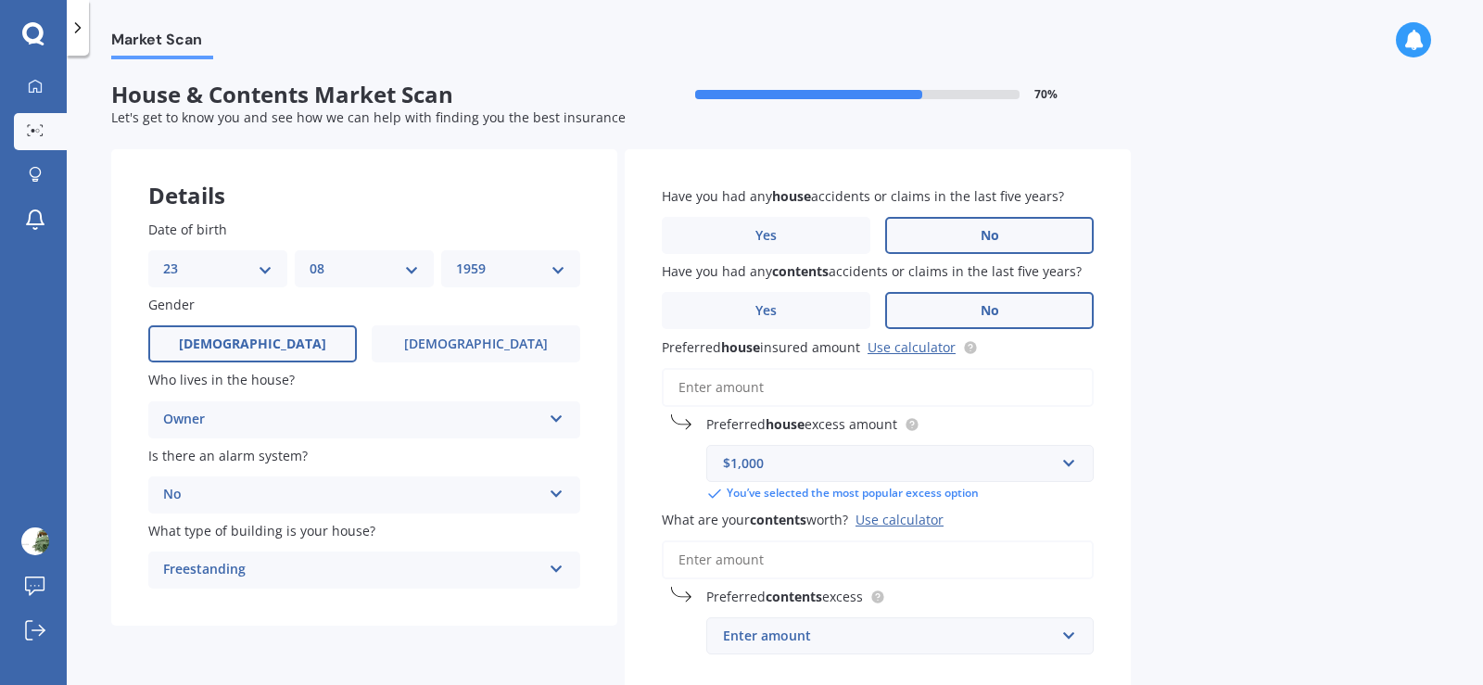
click at [816, 556] on input "What are your contents worth? Use calculator" at bounding box center [878, 559] width 432 height 39
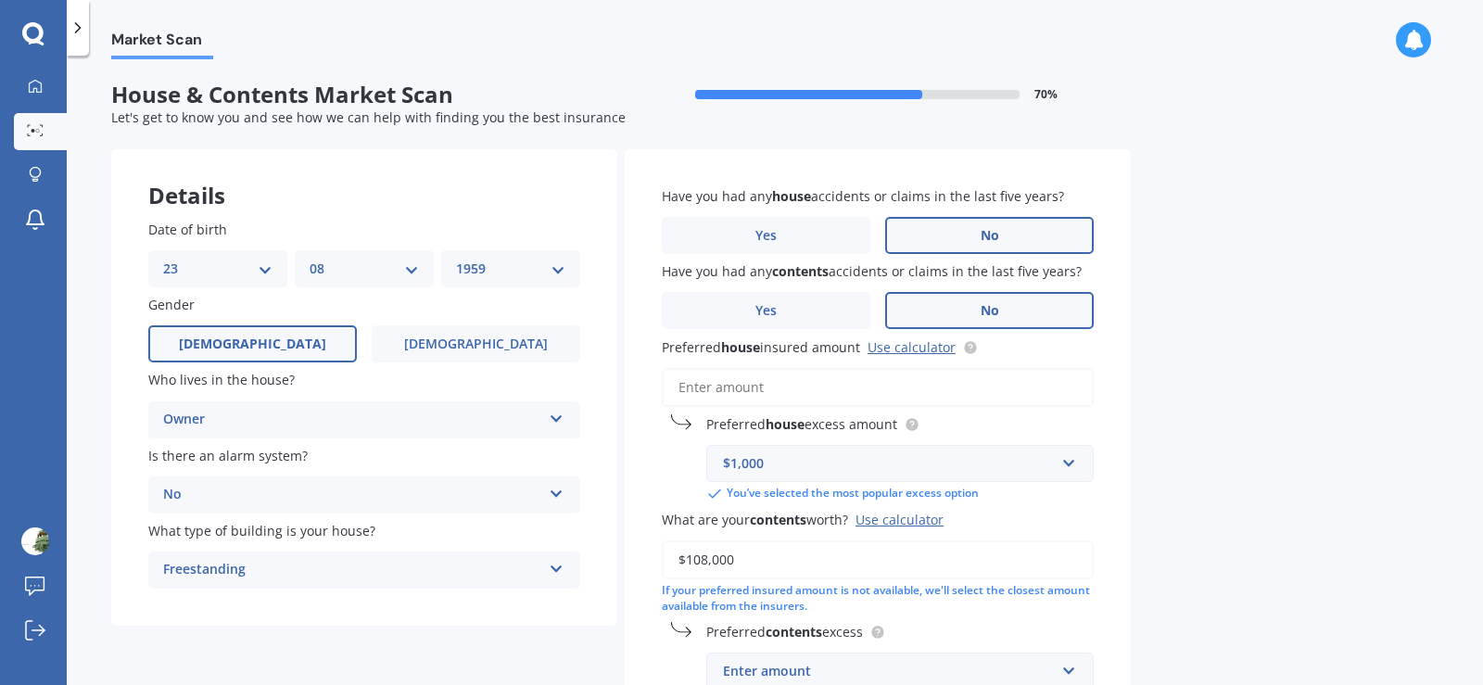
scroll to position [147, 0]
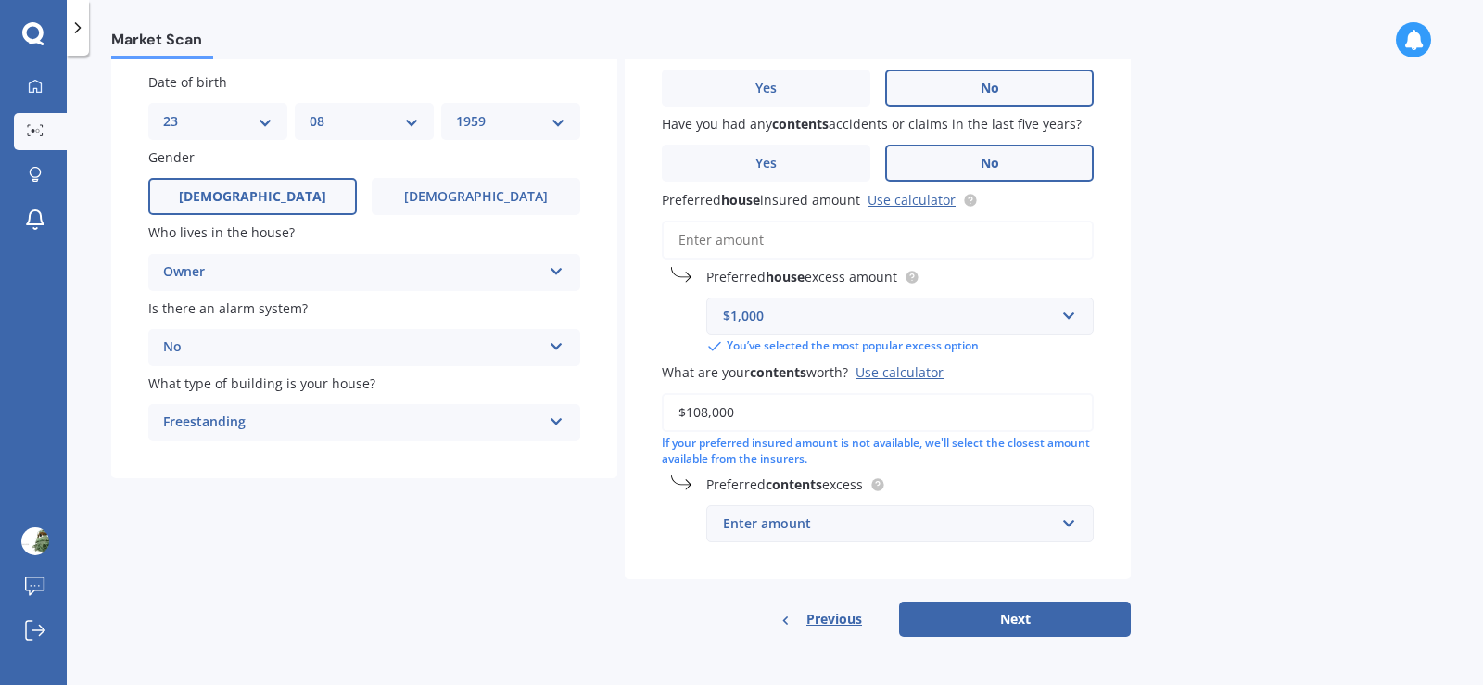
type input "$108,000"
click at [890, 523] on div "Enter amount" at bounding box center [889, 524] width 332 height 20
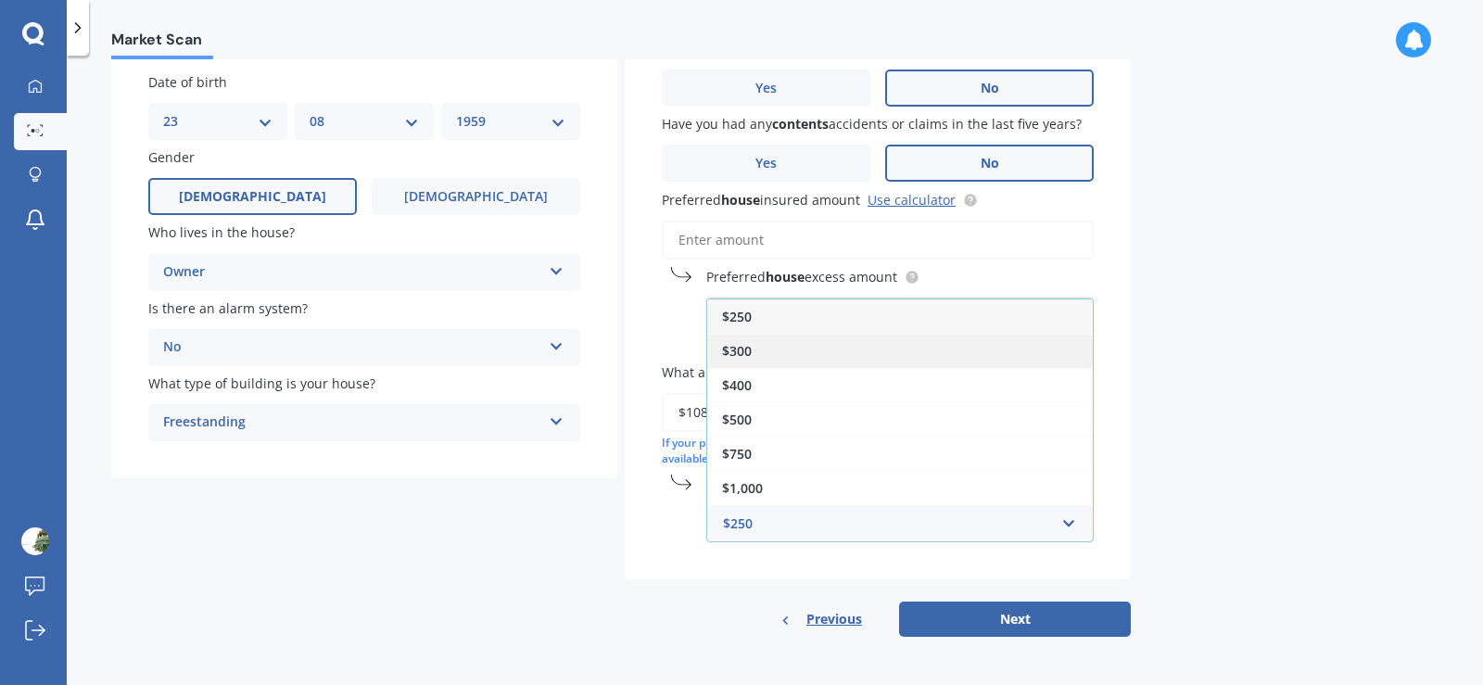
click at [980, 344] on div "$300" at bounding box center [900, 351] width 386 height 34
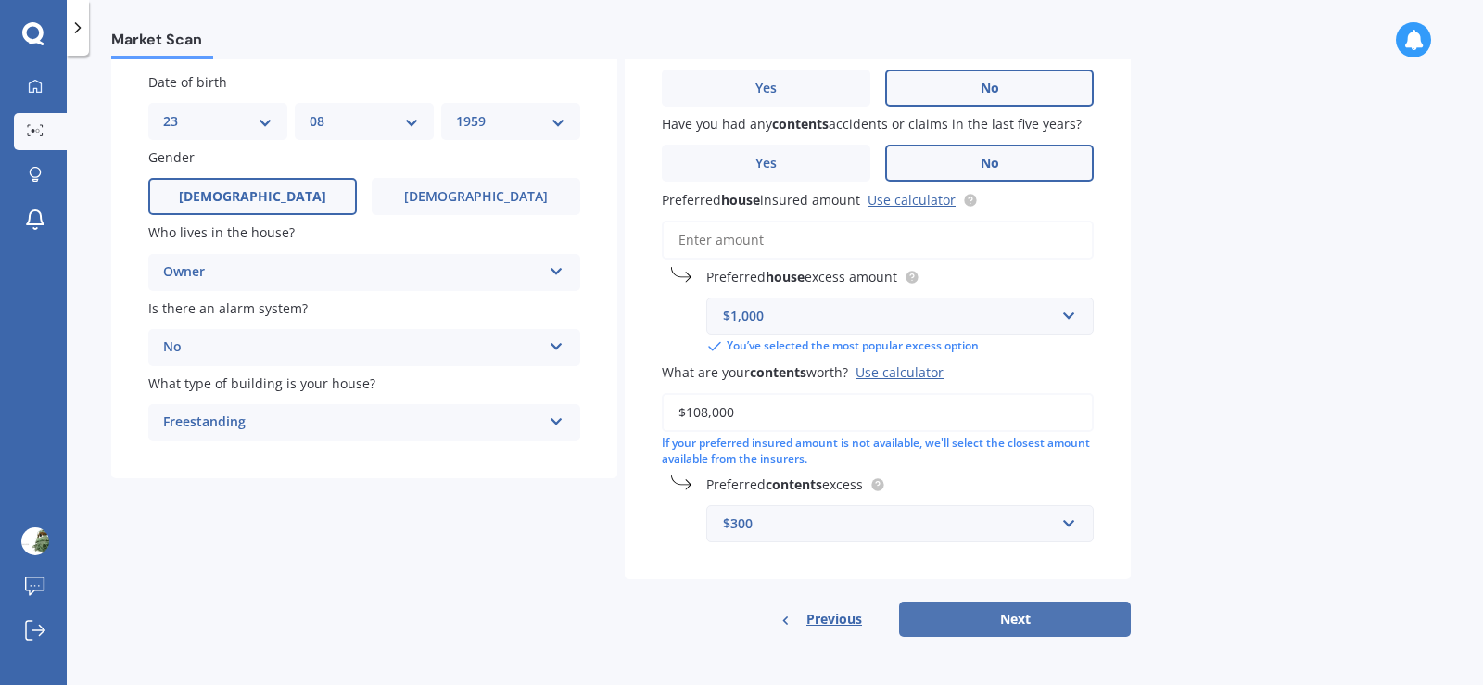
click at [1015, 619] on button "Next" at bounding box center [1015, 619] width 232 height 35
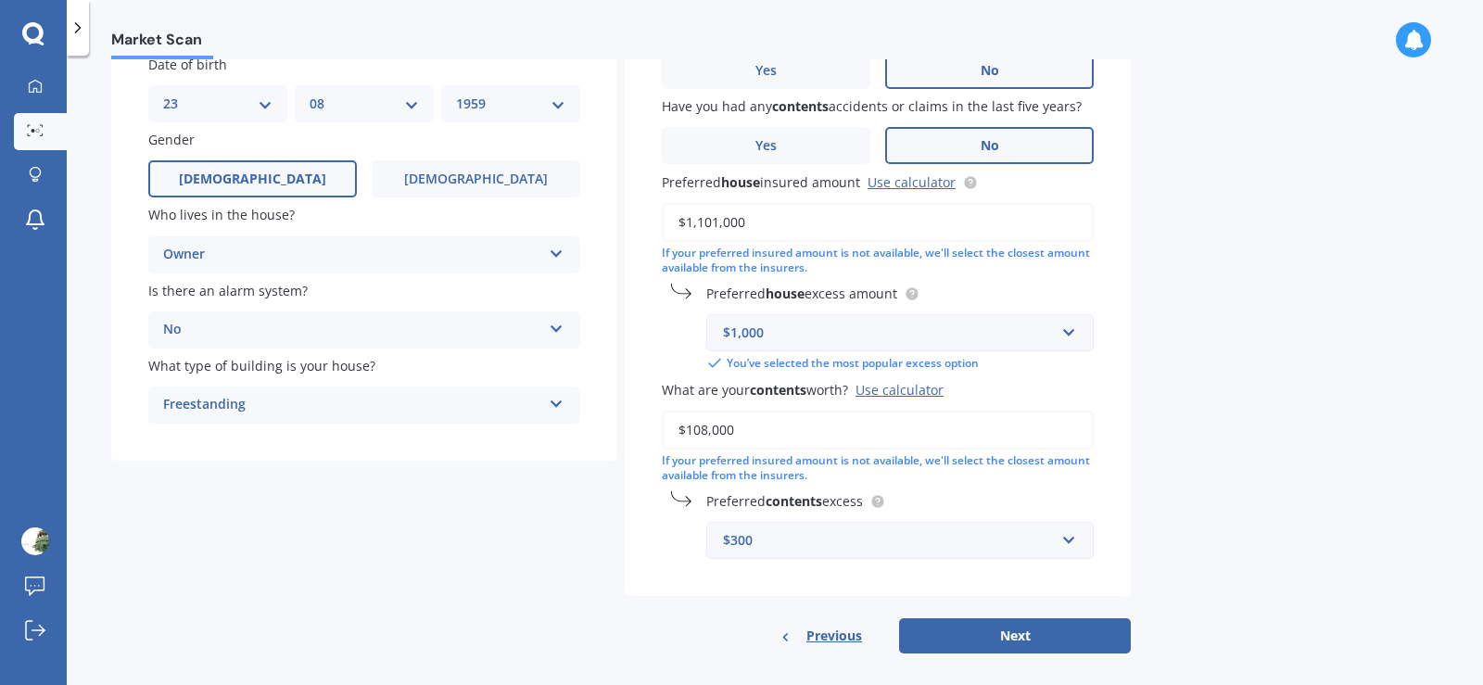
scroll to position [182, 0]
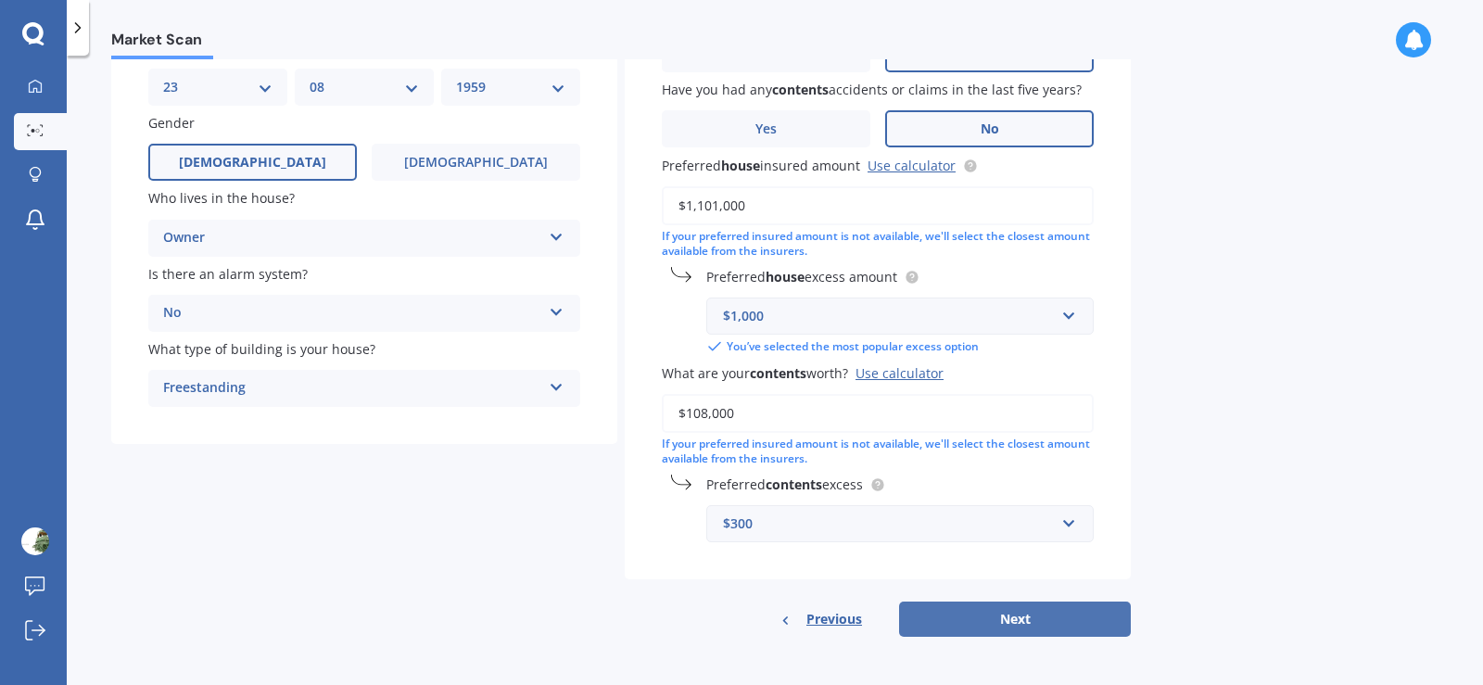
type input "$1,101,000"
click at [973, 635] on button "Next" at bounding box center [1015, 619] width 232 height 35
select select "23"
select select "08"
select select "1959"
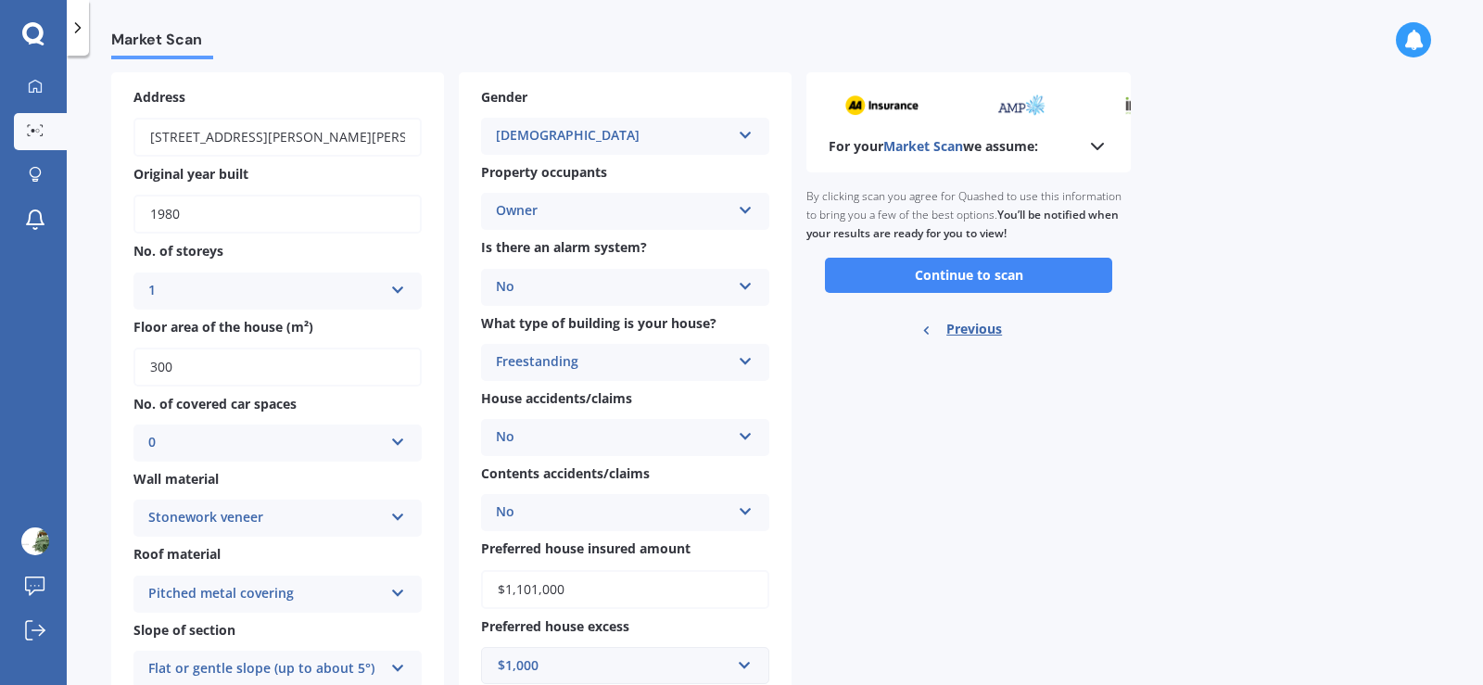
scroll to position [0, 0]
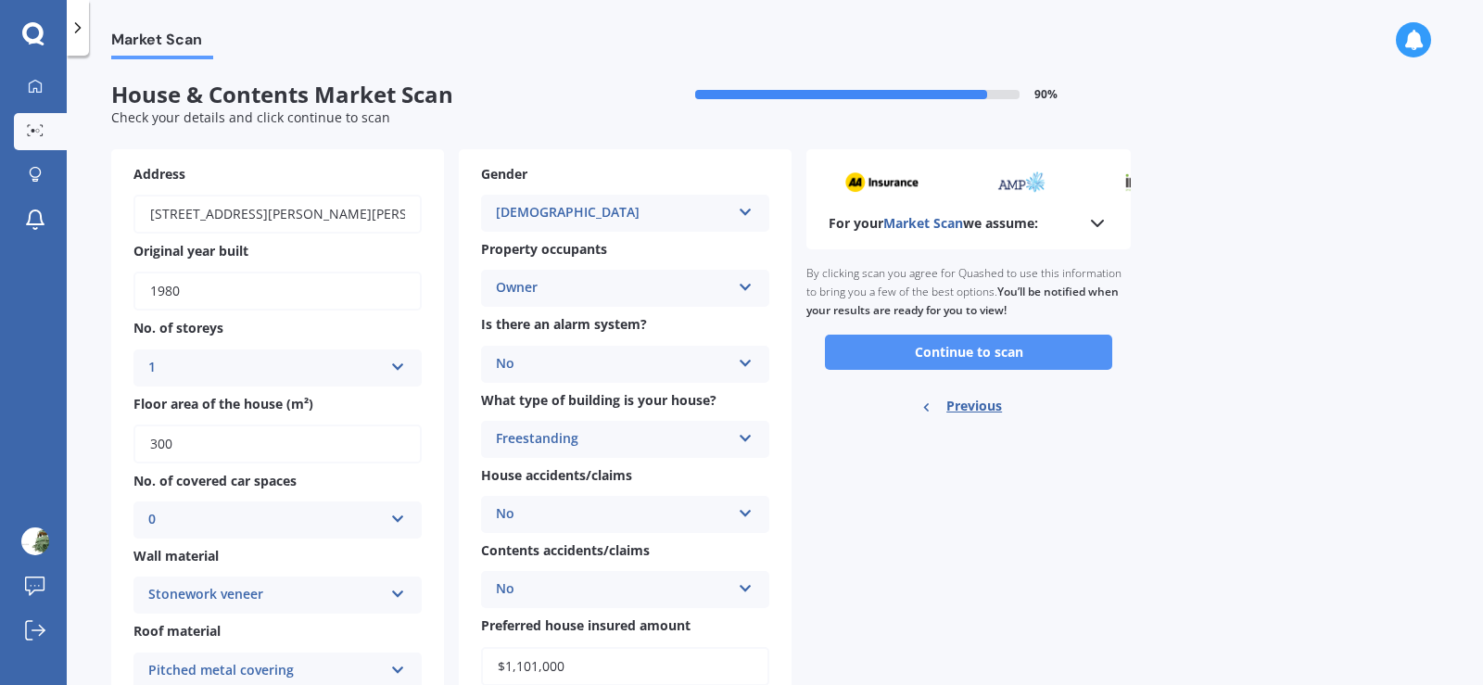
click at [914, 352] on button "Continue to scan" at bounding box center [968, 352] width 287 height 35
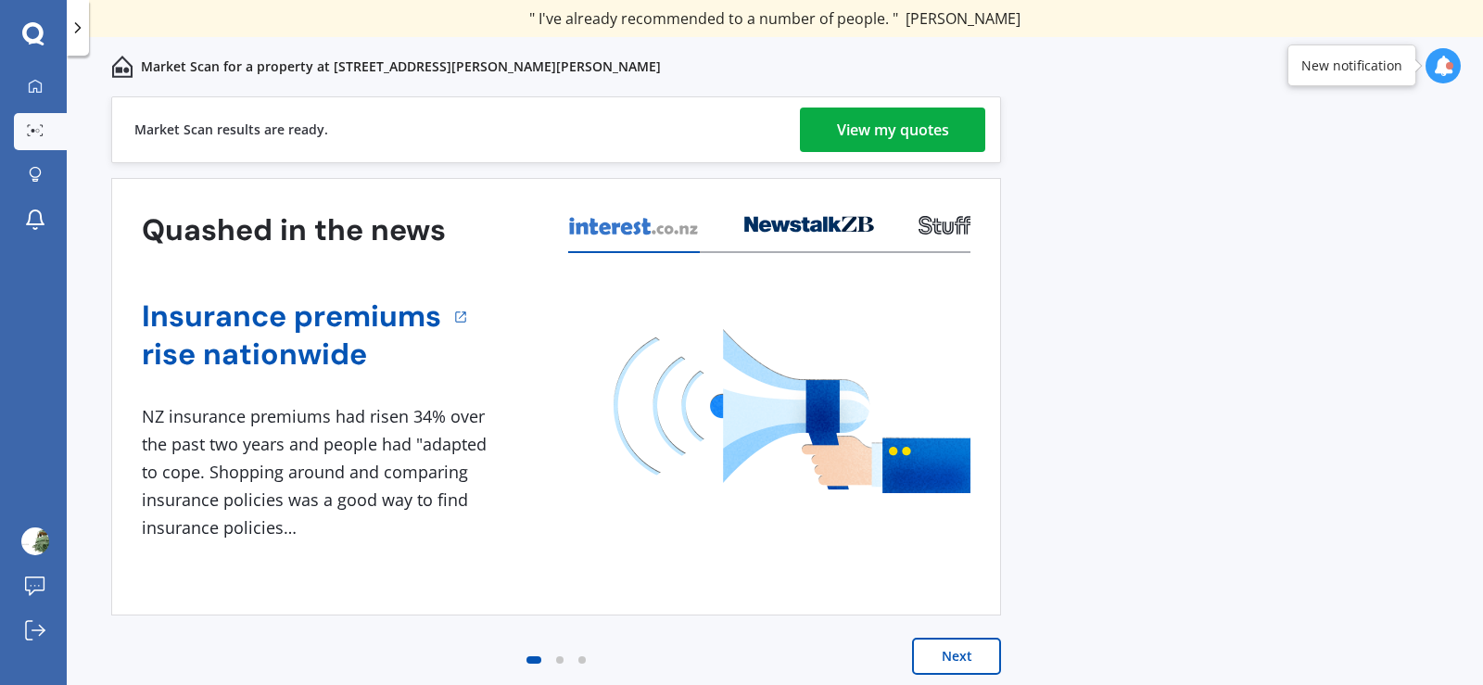
click at [943, 127] on div "View my quotes" at bounding box center [893, 130] width 112 height 44
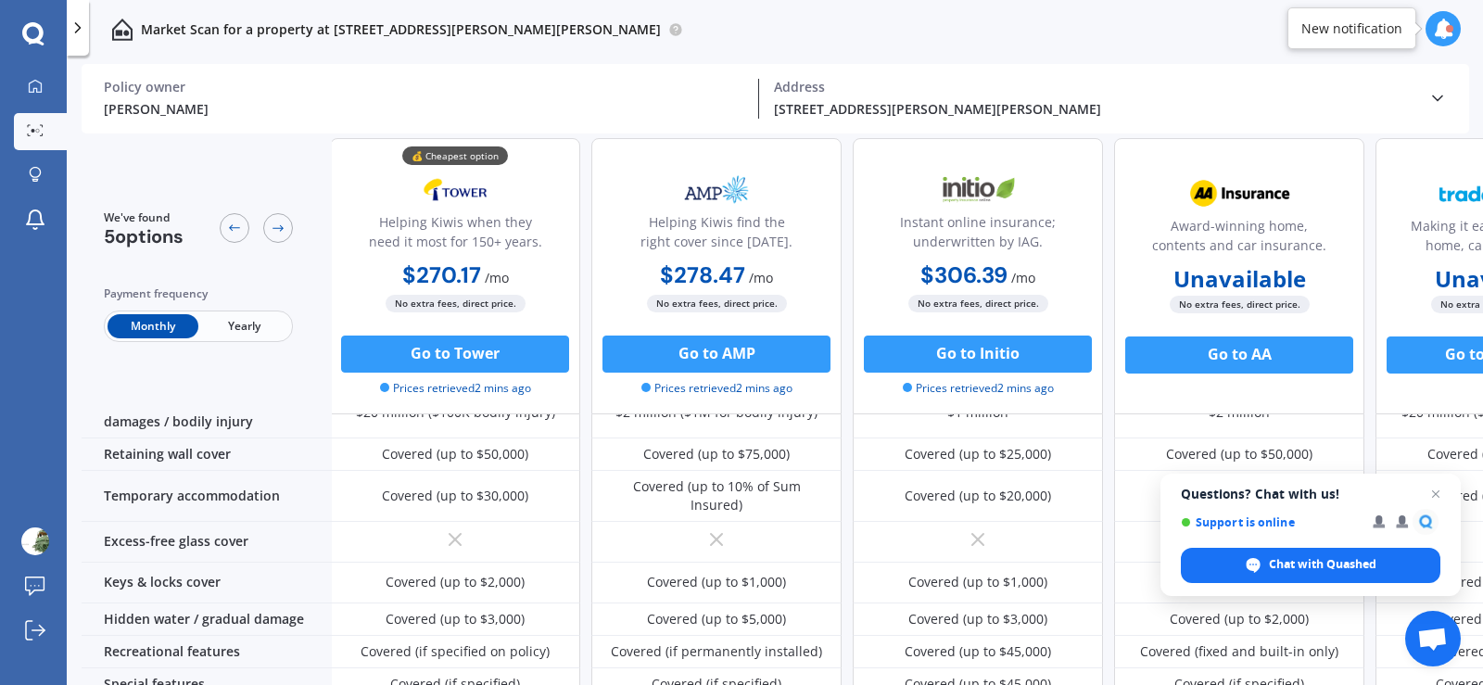
scroll to position [235, 0]
